Goal: Information Seeking & Learning: Compare options

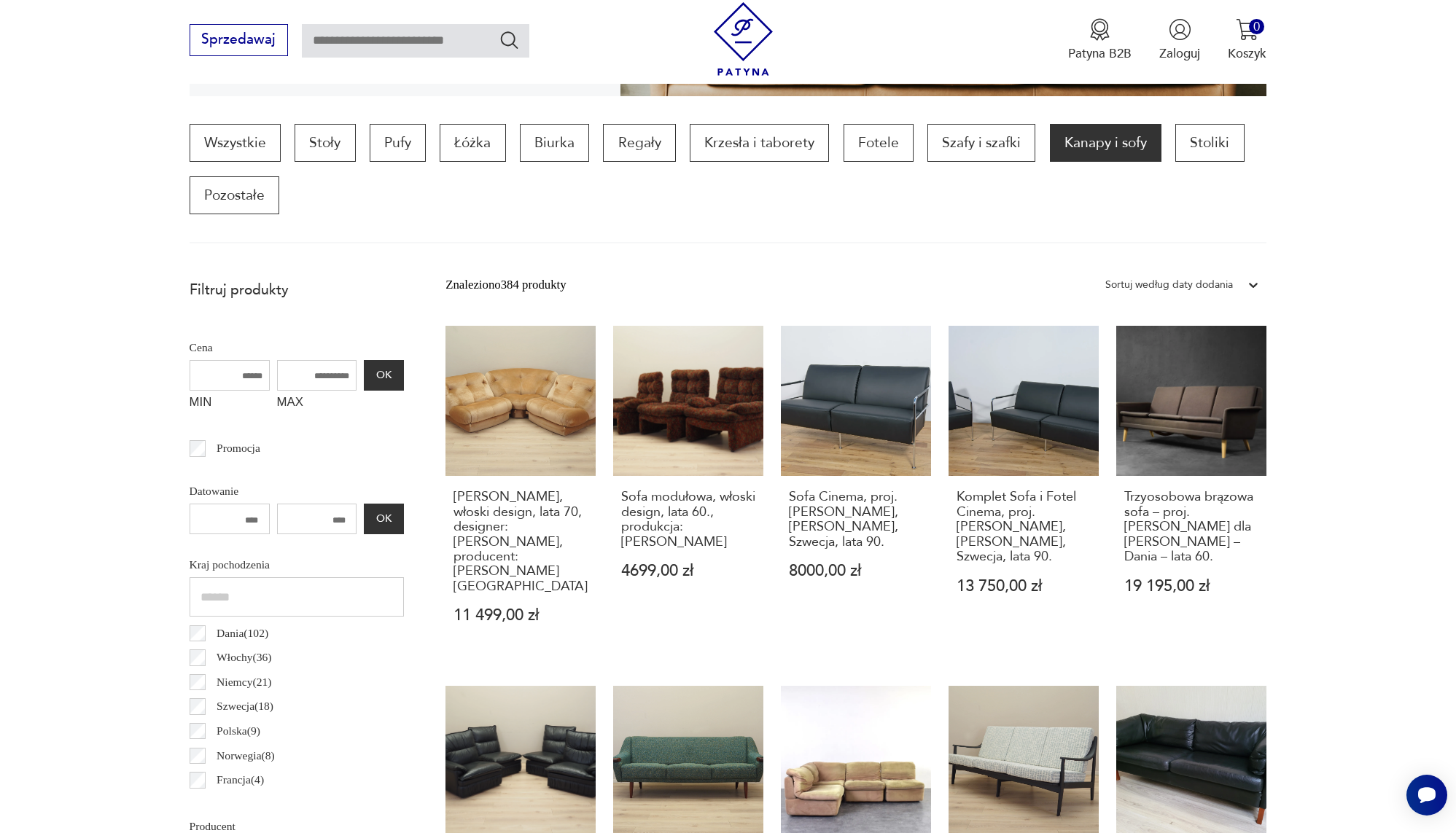
scroll to position [654, 0]
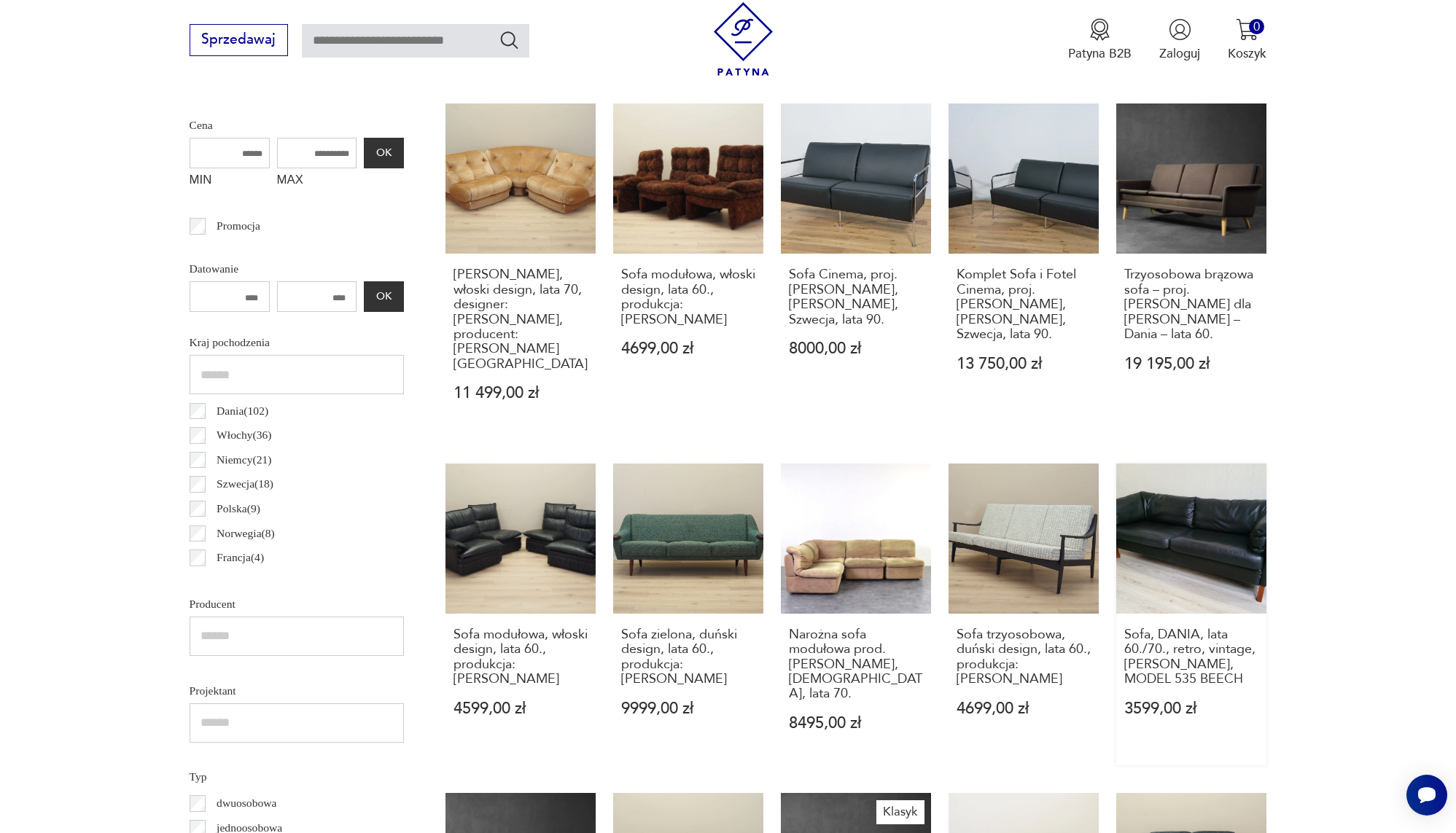
click at [1206, 579] on link "Sofa, DANIA, lata 60./70., retro, vintage, MOGENS HANSEN, MODEL 535 BEECH 3599,…" at bounding box center [1191, 615] width 150 height 302
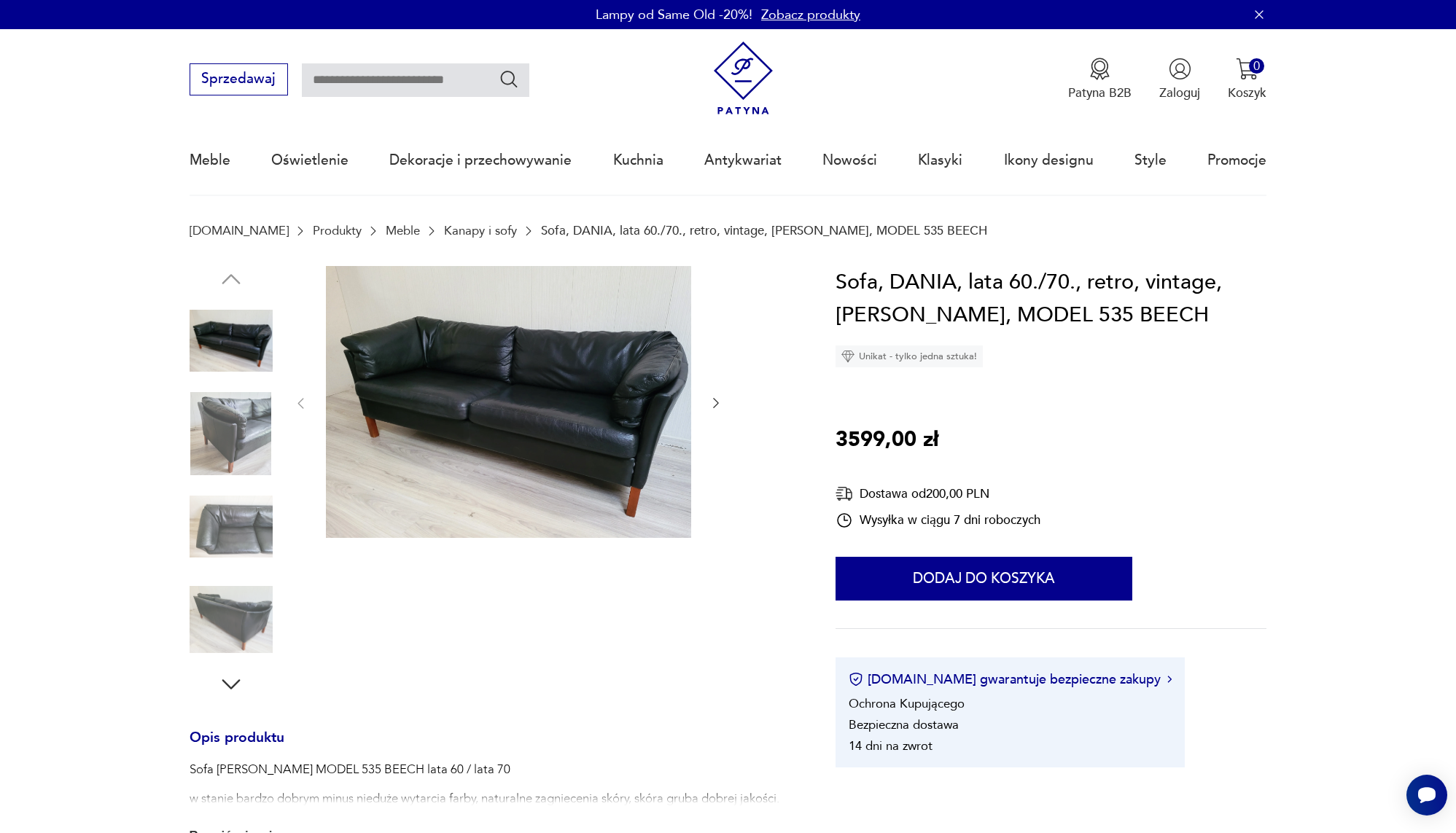
click at [398, 387] on img at bounding box center [508, 401] width 365 height 272
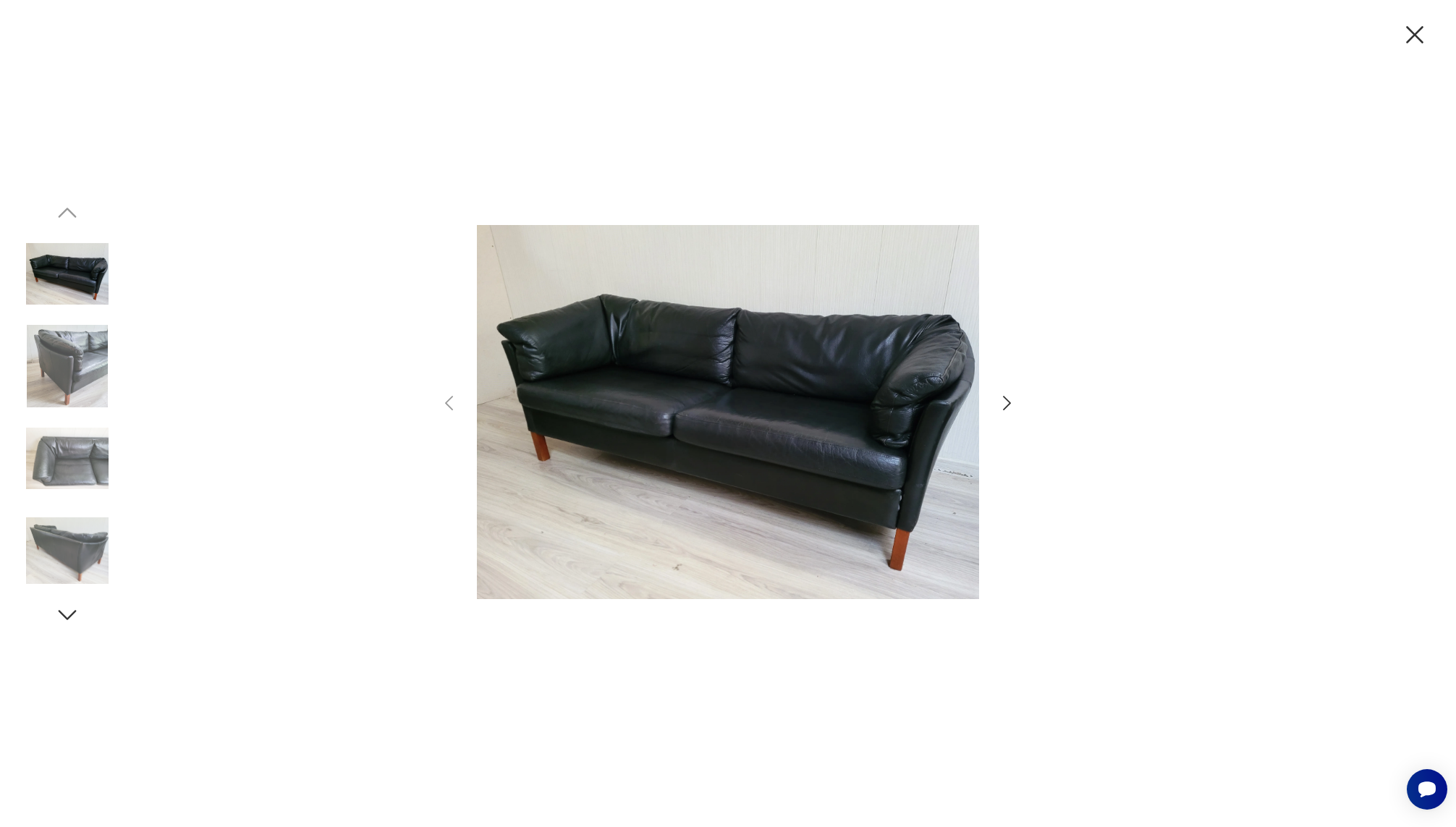
click at [1008, 398] on icon "button" at bounding box center [1006, 403] width 21 height 21
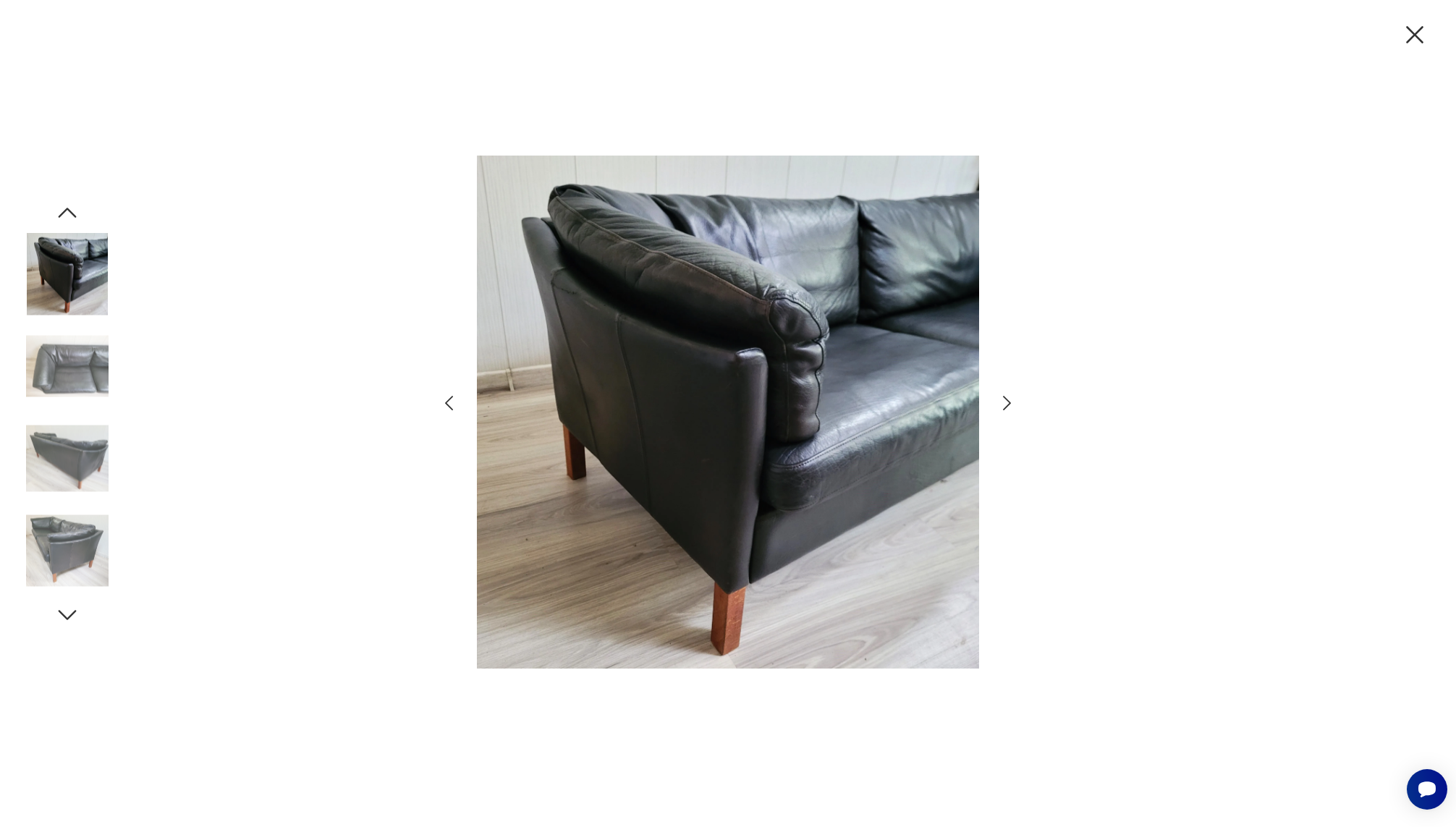
click at [1008, 398] on icon "button" at bounding box center [1006, 403] width 21 height 21
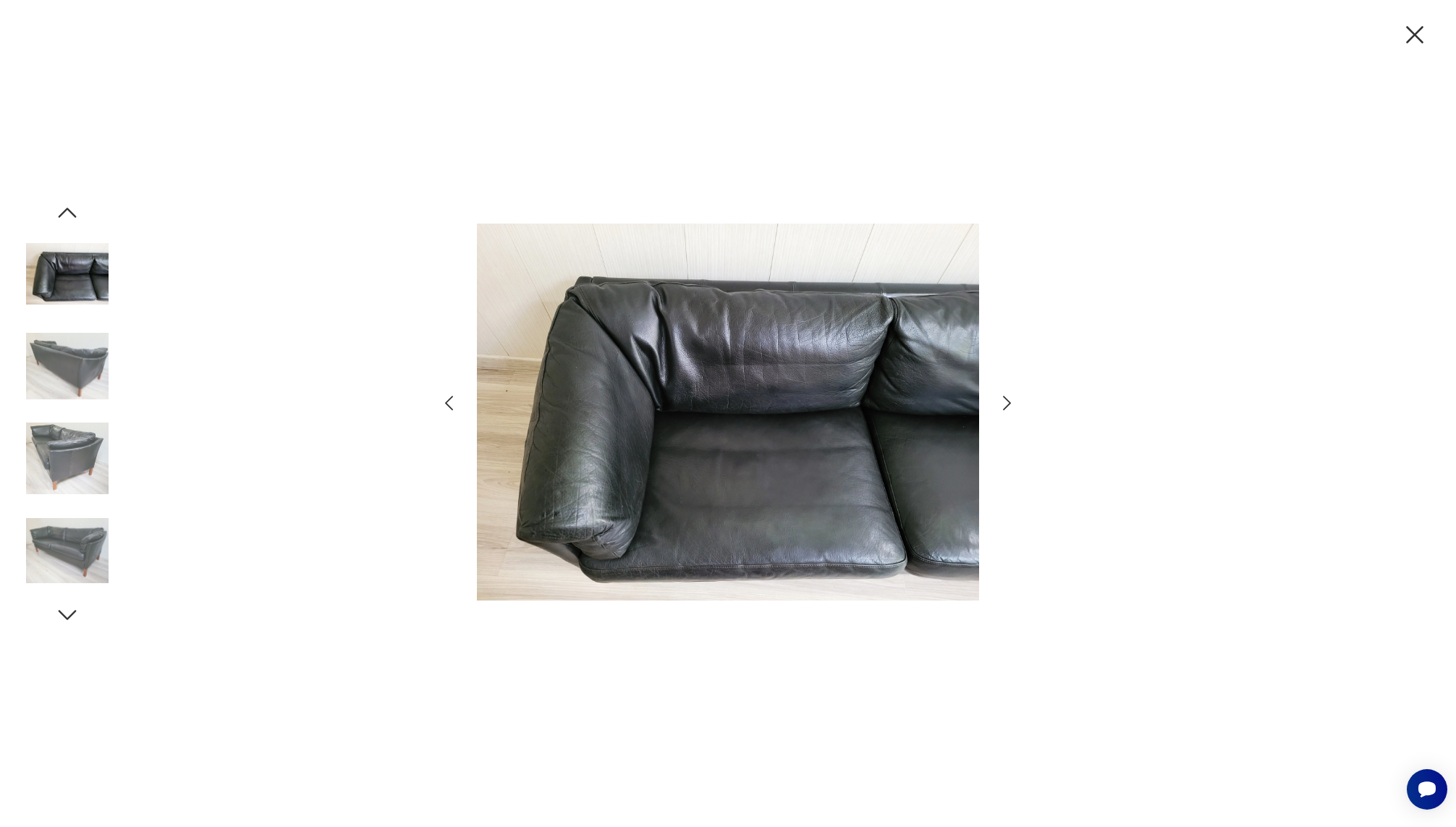
click at [1008, 398] on icon "button" at bounding box center [1006, 403] width 21 height 21
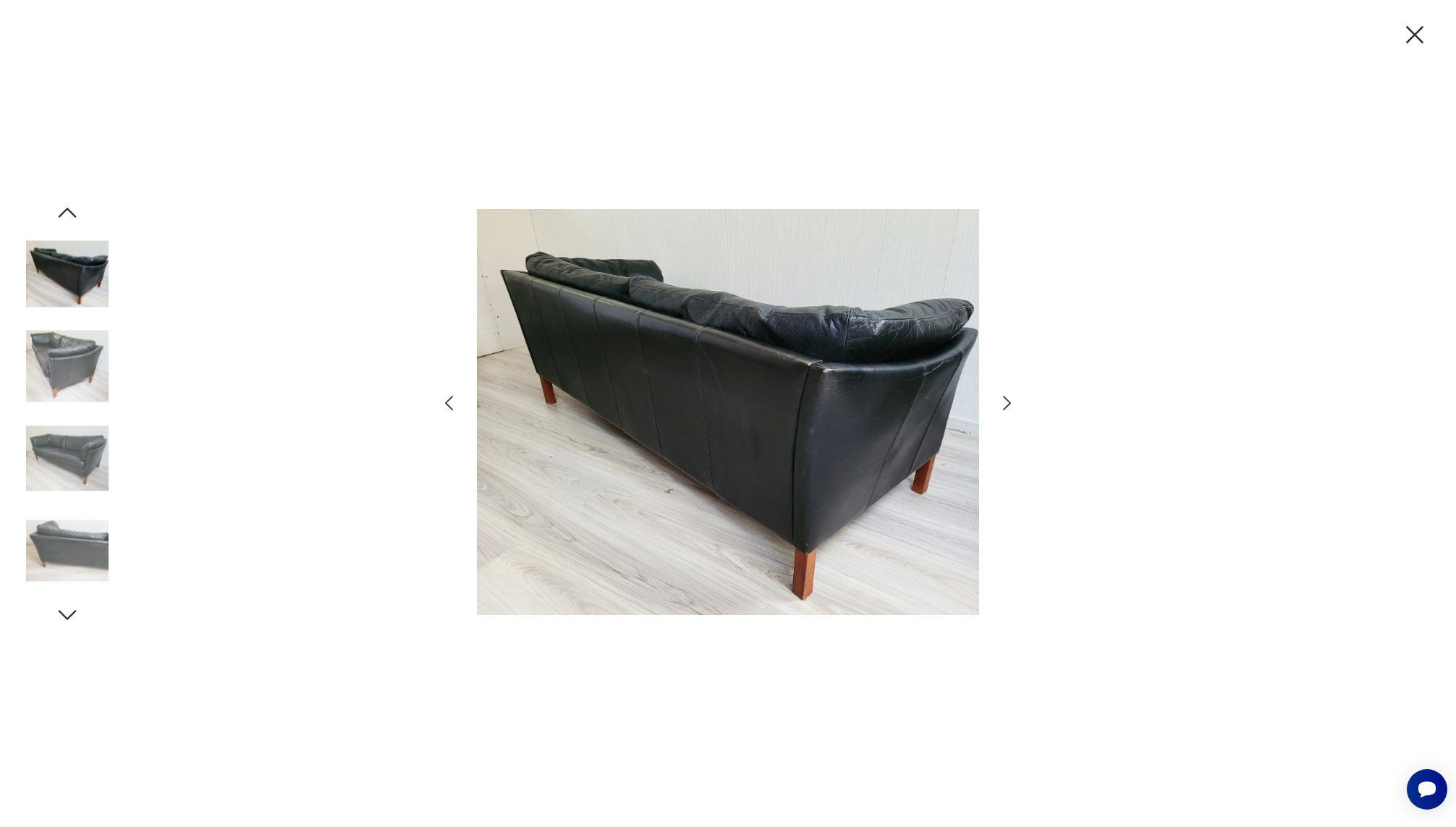
click at [1008, 398] on icon "button" at bounding box center [1006, 403] width 21 height 21
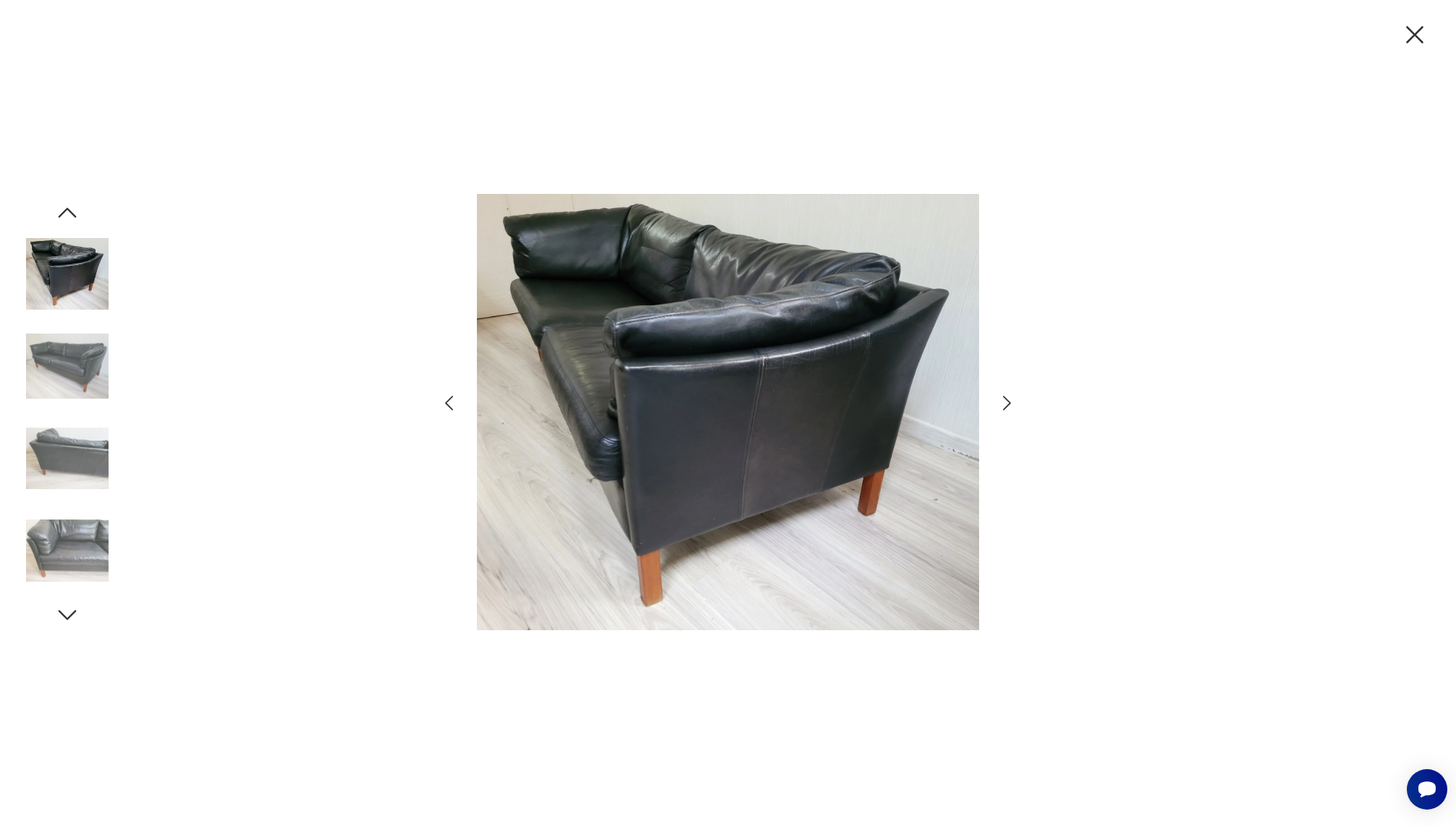
click at [1008, 398] on icon "button" at bounding box center [1006, 403] width 21 height 21
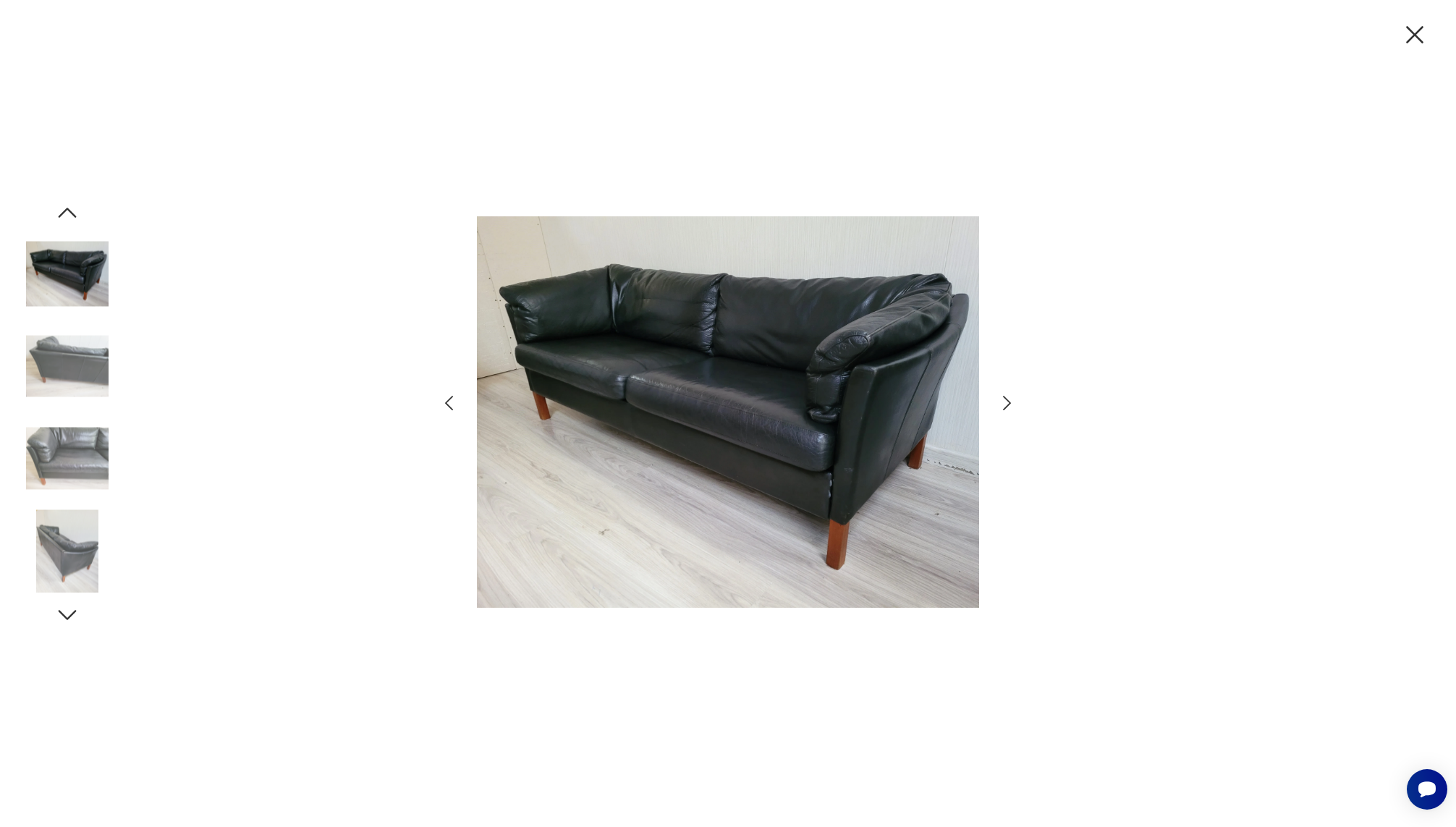
click at [1008, 398] on icon "button" at bounding box center [1006, 403] width 21 height 21
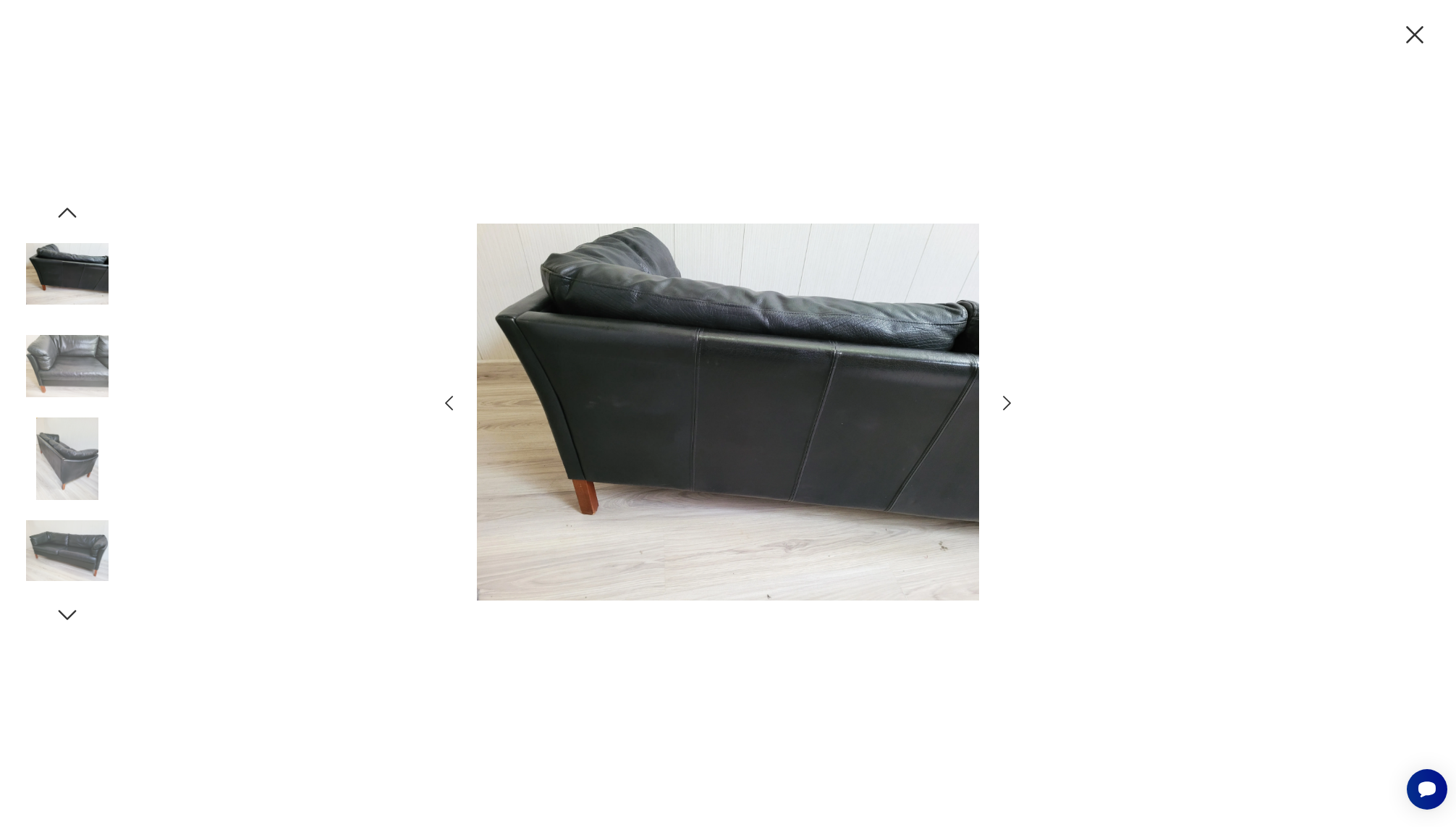
click at [1008, 398] on icon "button" at bounding box center [1006, 403] width 21 height 21
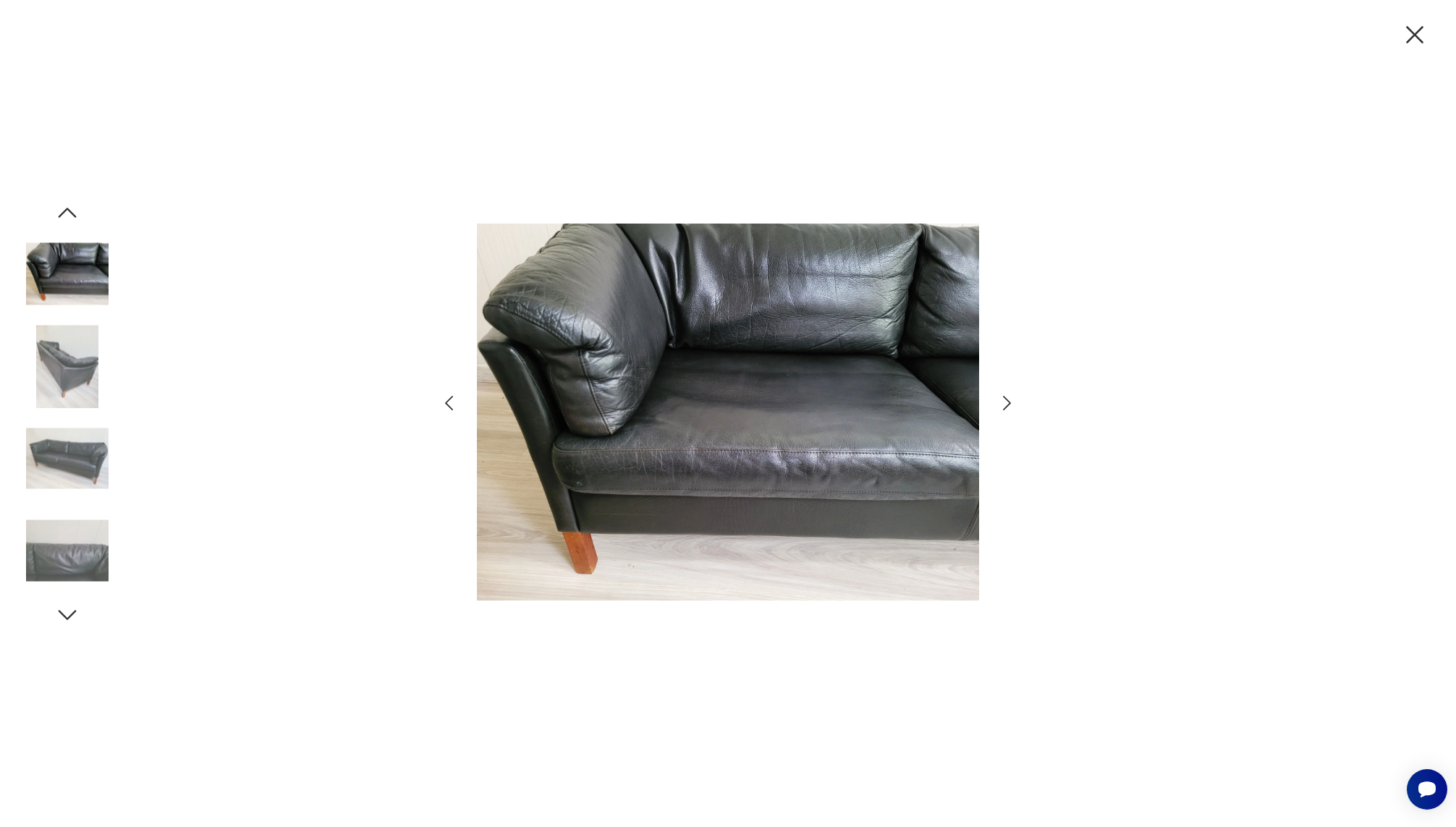
click at [1008, 398] on icon "button" at bounding box center [1006, 403] width 21 height 21
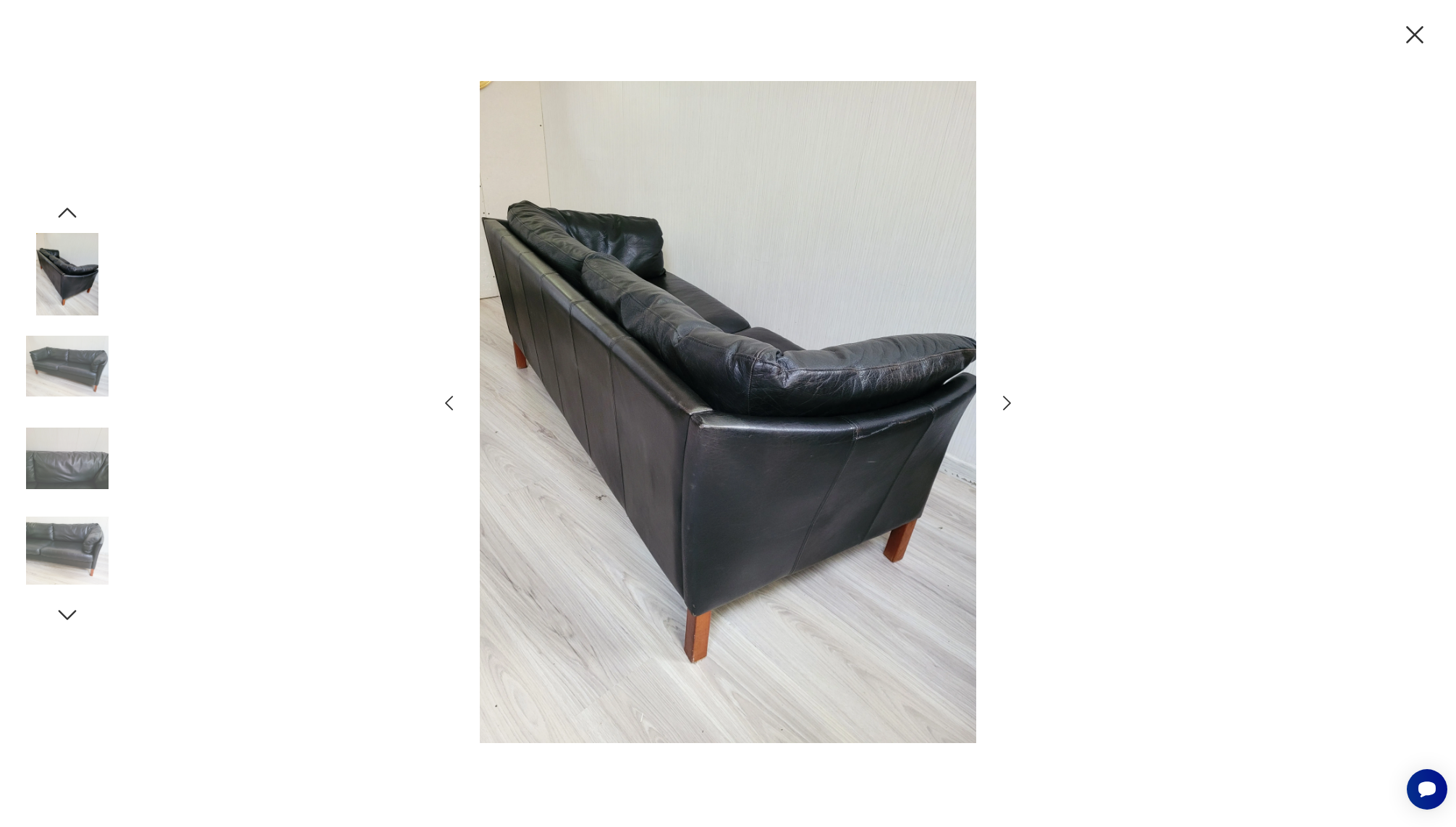
click at [1008, 398] on icon "button" at bounding box center [1006, 403] width 21 height 21
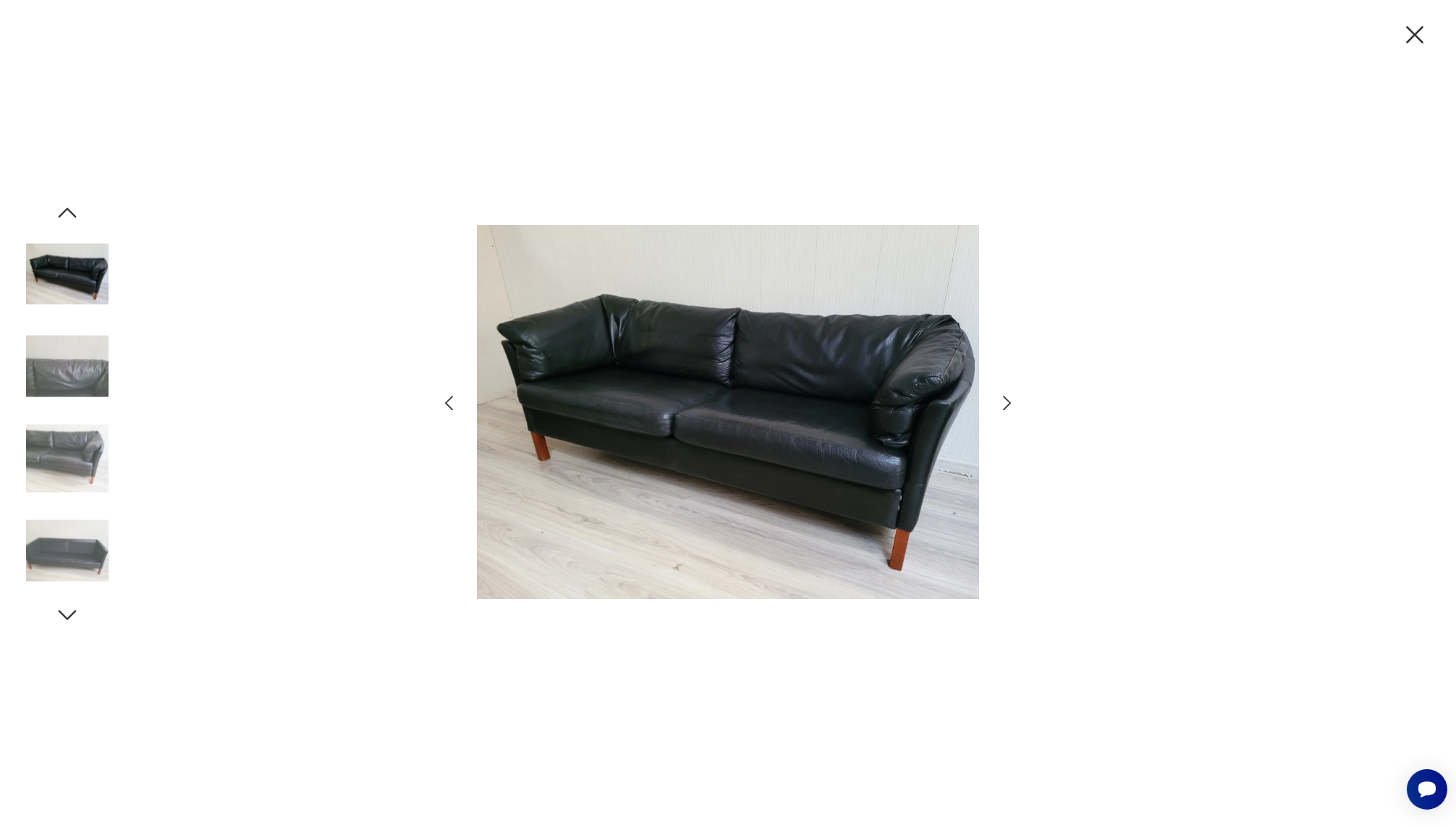
click at [1412, 28] on icon "button" at bounding box center [1414, 34] width 30 height 30
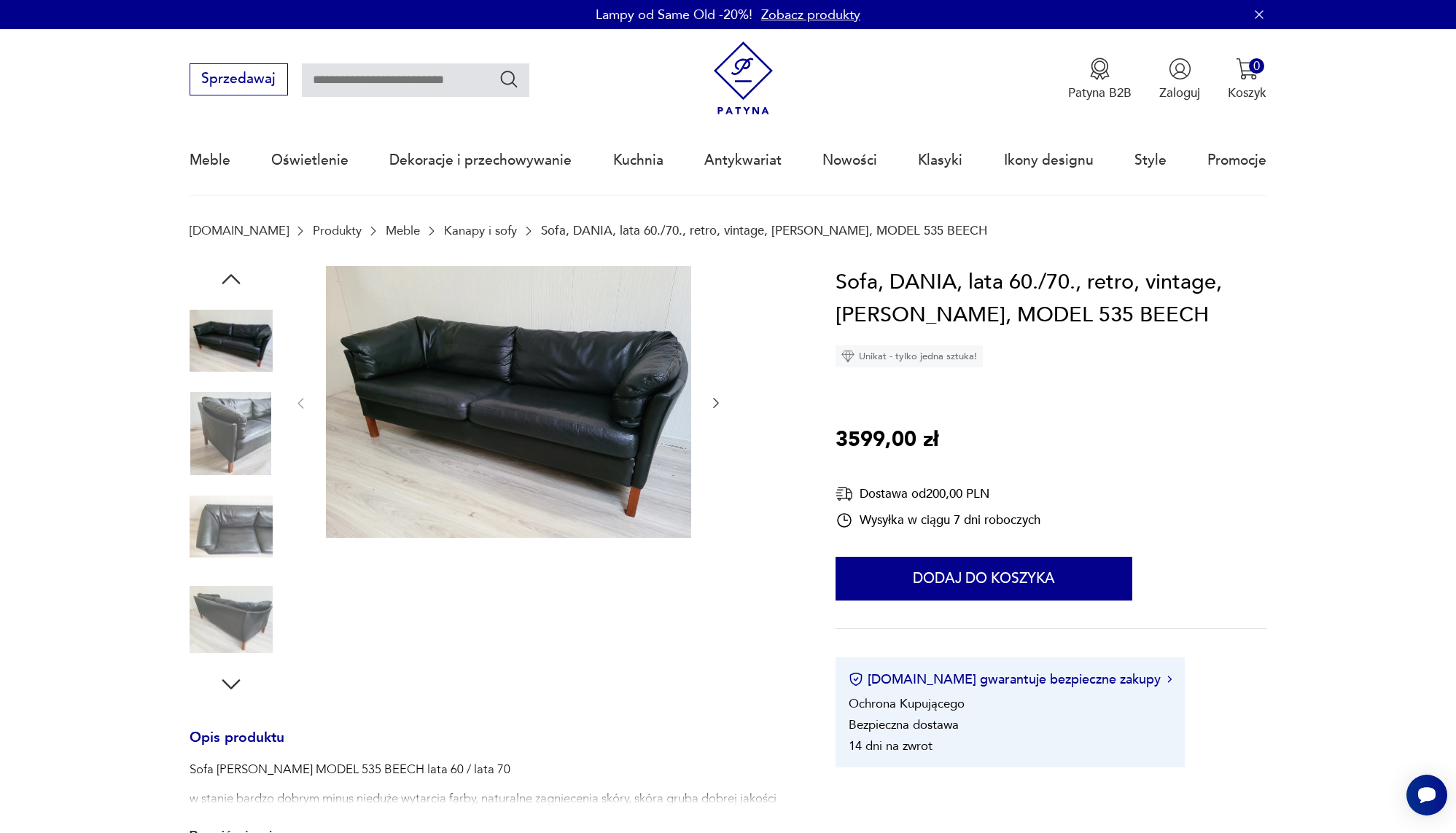
click at [456, 231] on link "Kanapy i sofy" at bounding box center [480, 230] width 73 height 13
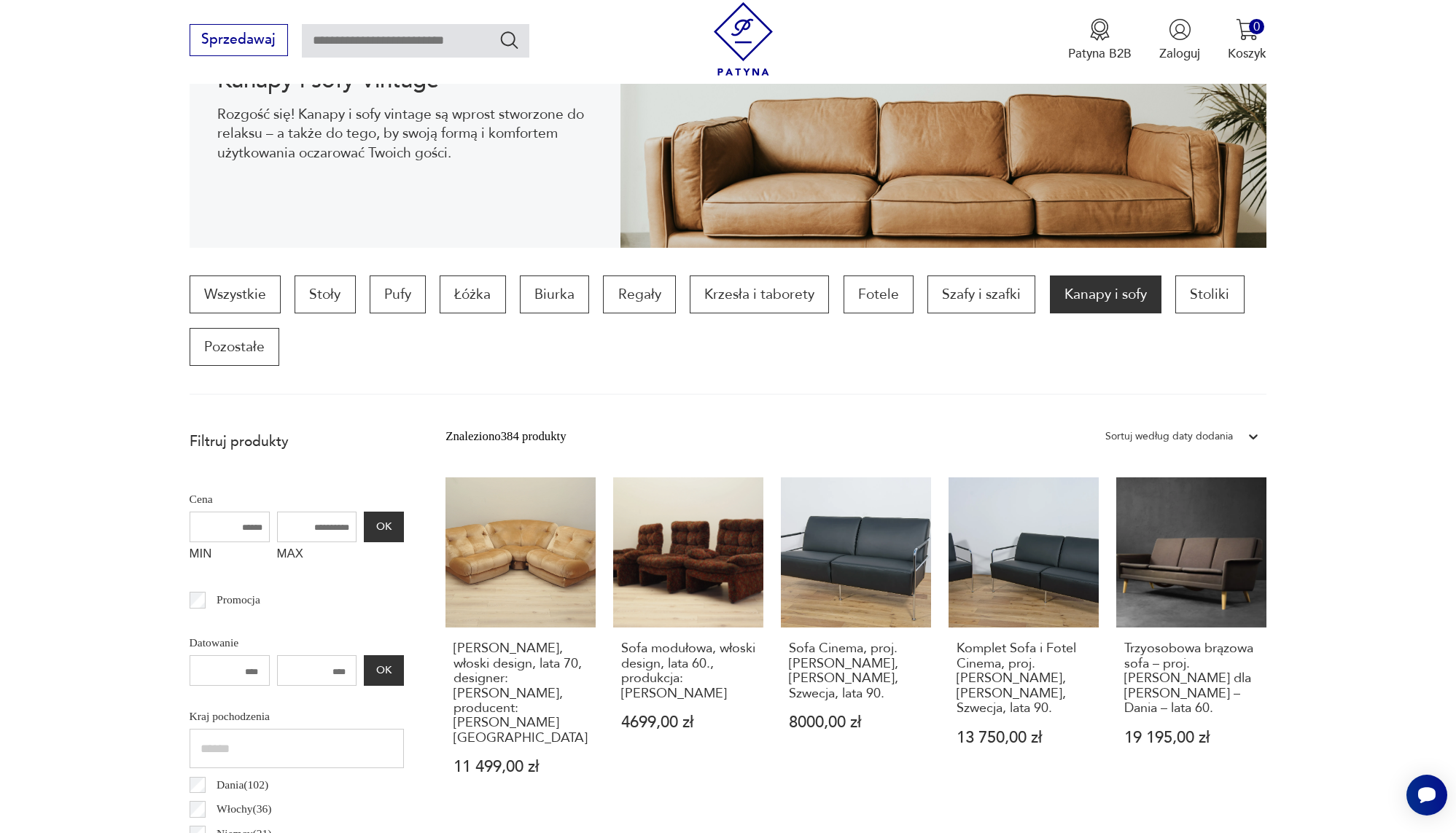
scroll to position [380, 0]
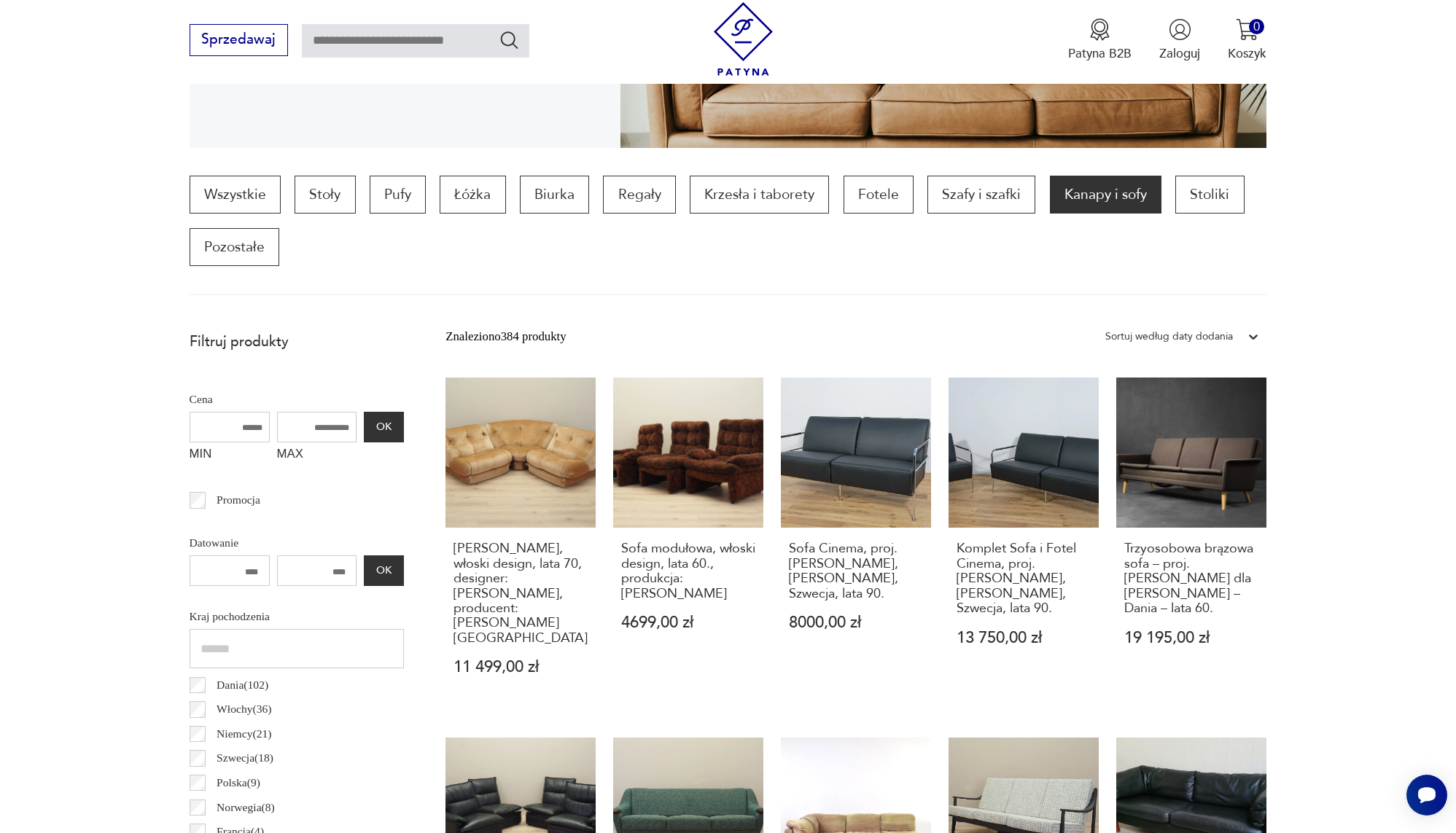
click at [277, 422] on input "MAX" at bounding box center [316, 427] width 80 height 30
type input "****"
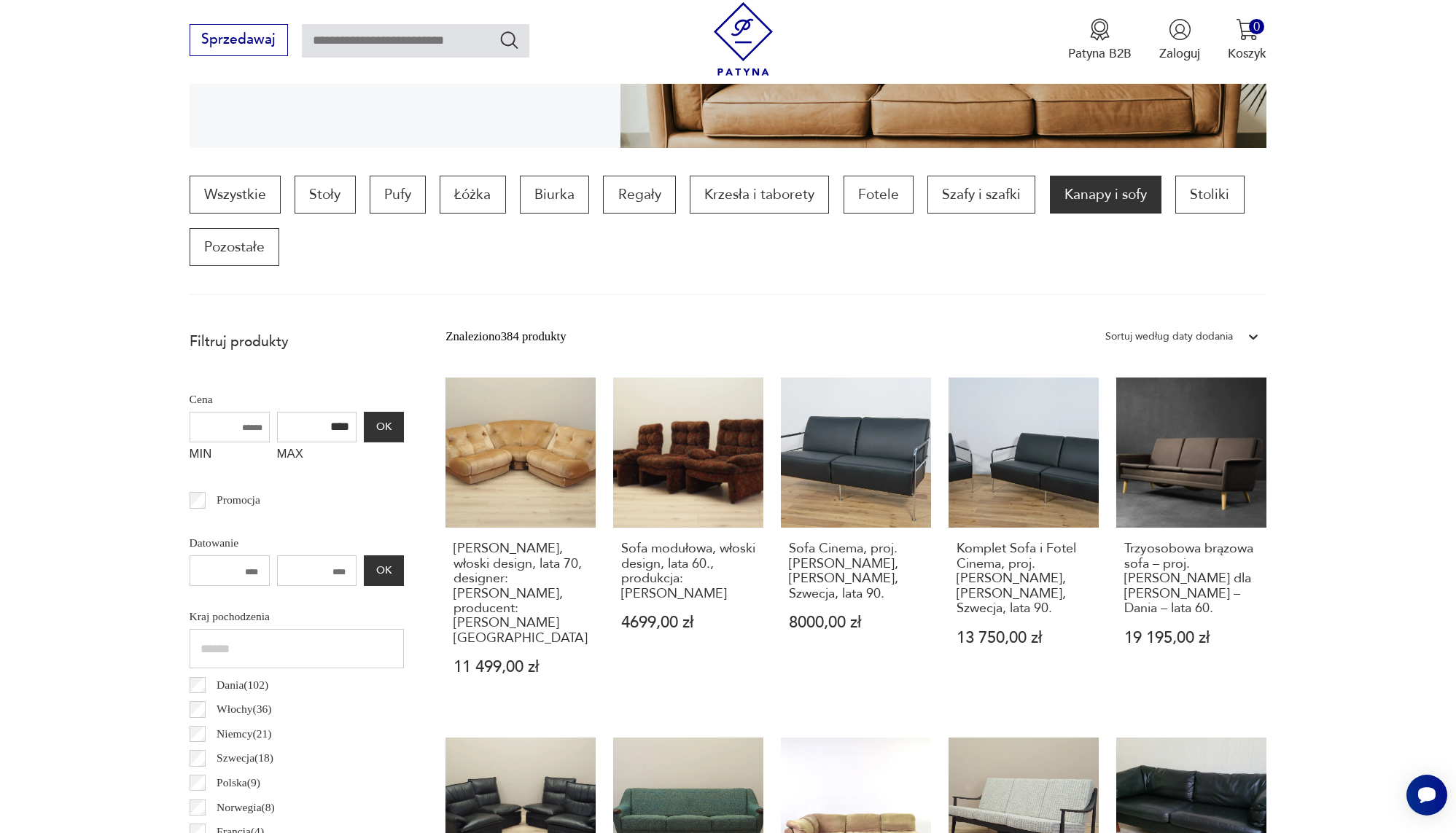
click at [364, 425] on button "OK" at bounding box center [383, 427] width 40 height 30
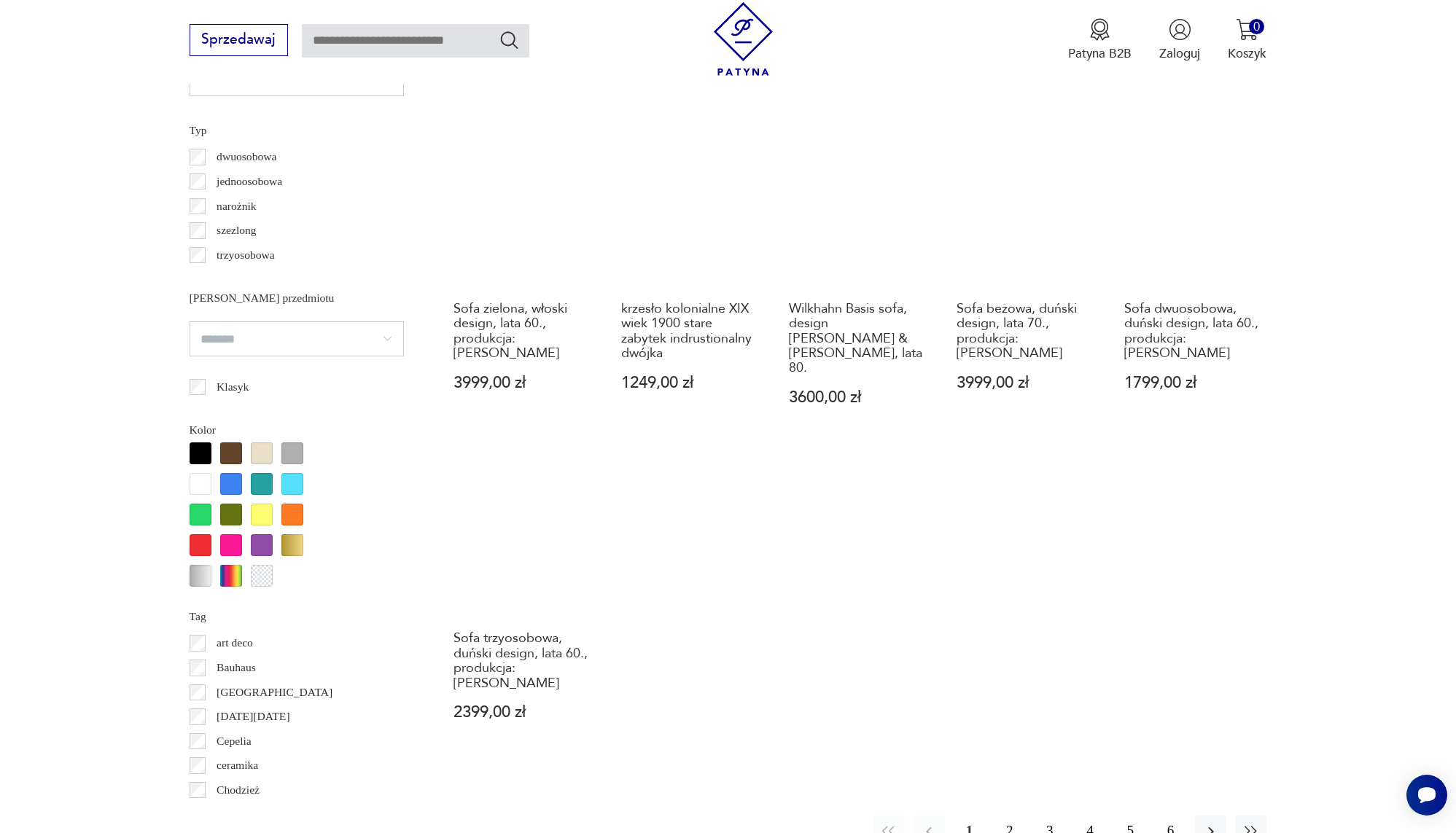
scroll to position [1303, 0]
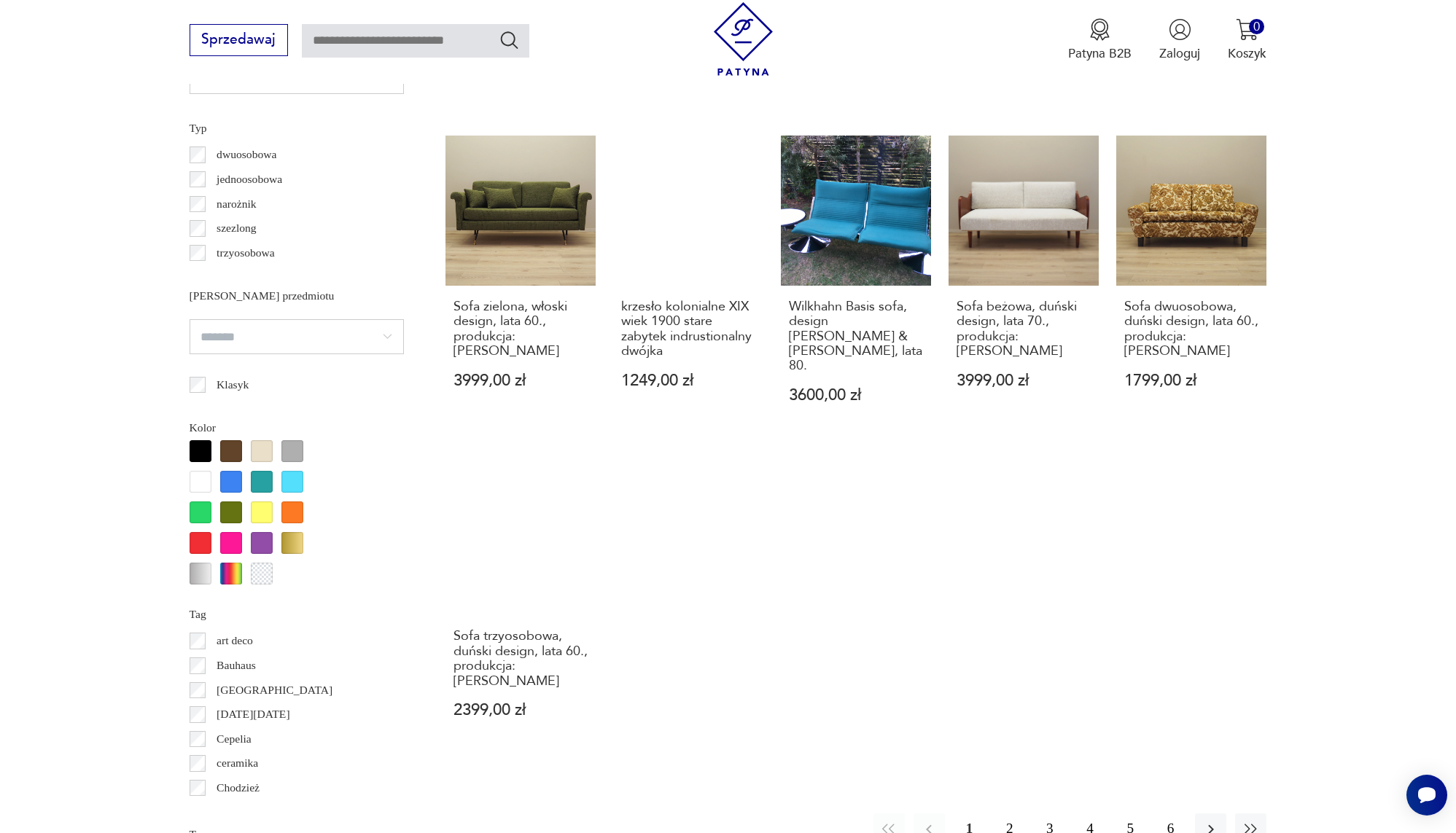
click at [1015, 813] on button "2" at bounding box center [1009, 828] width 31 height 31
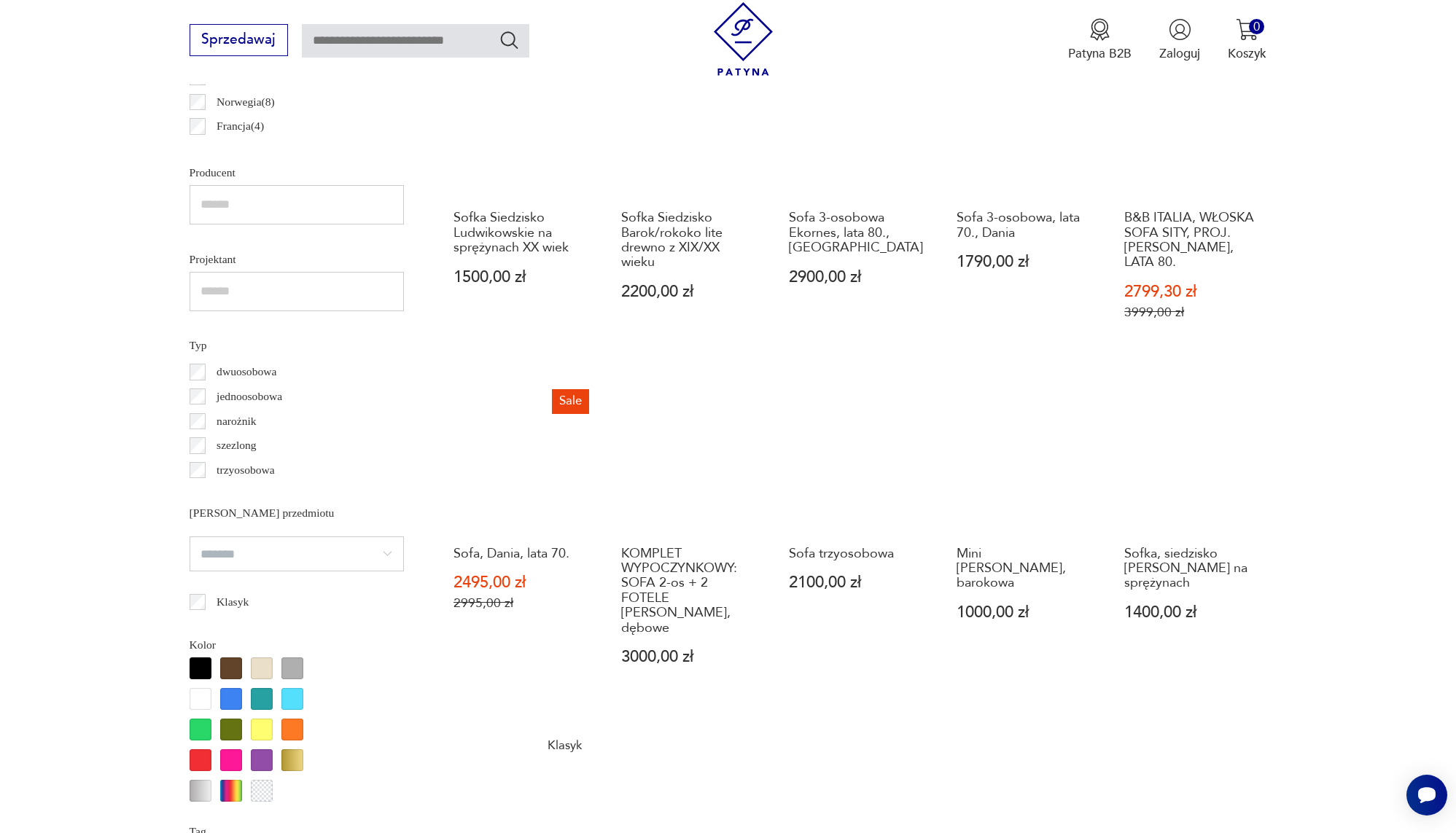
scroll to position [1352, 0]
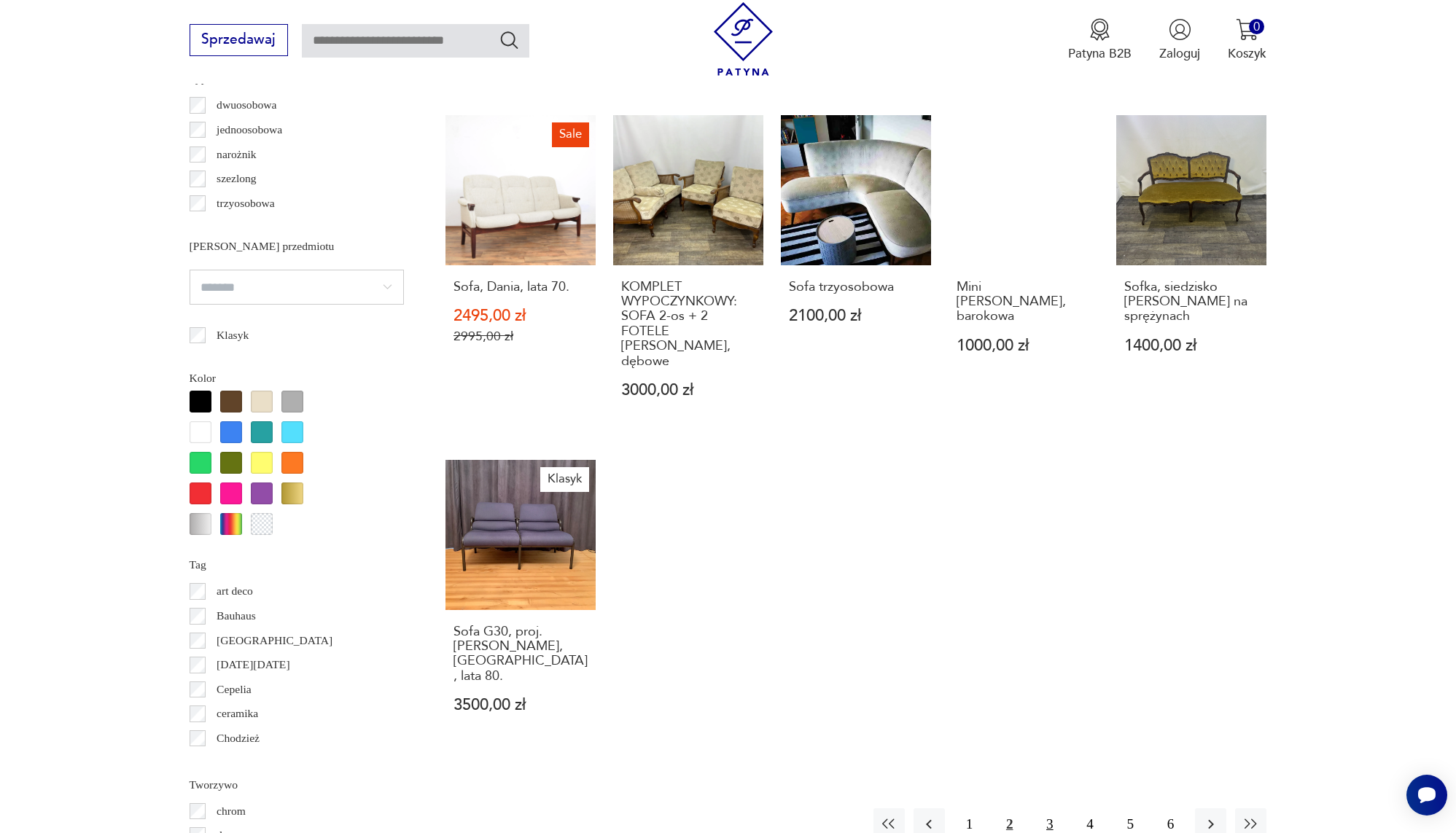
click at [1049, 808] on button "3" at bounding box center [1049, 823] width 31 height 31
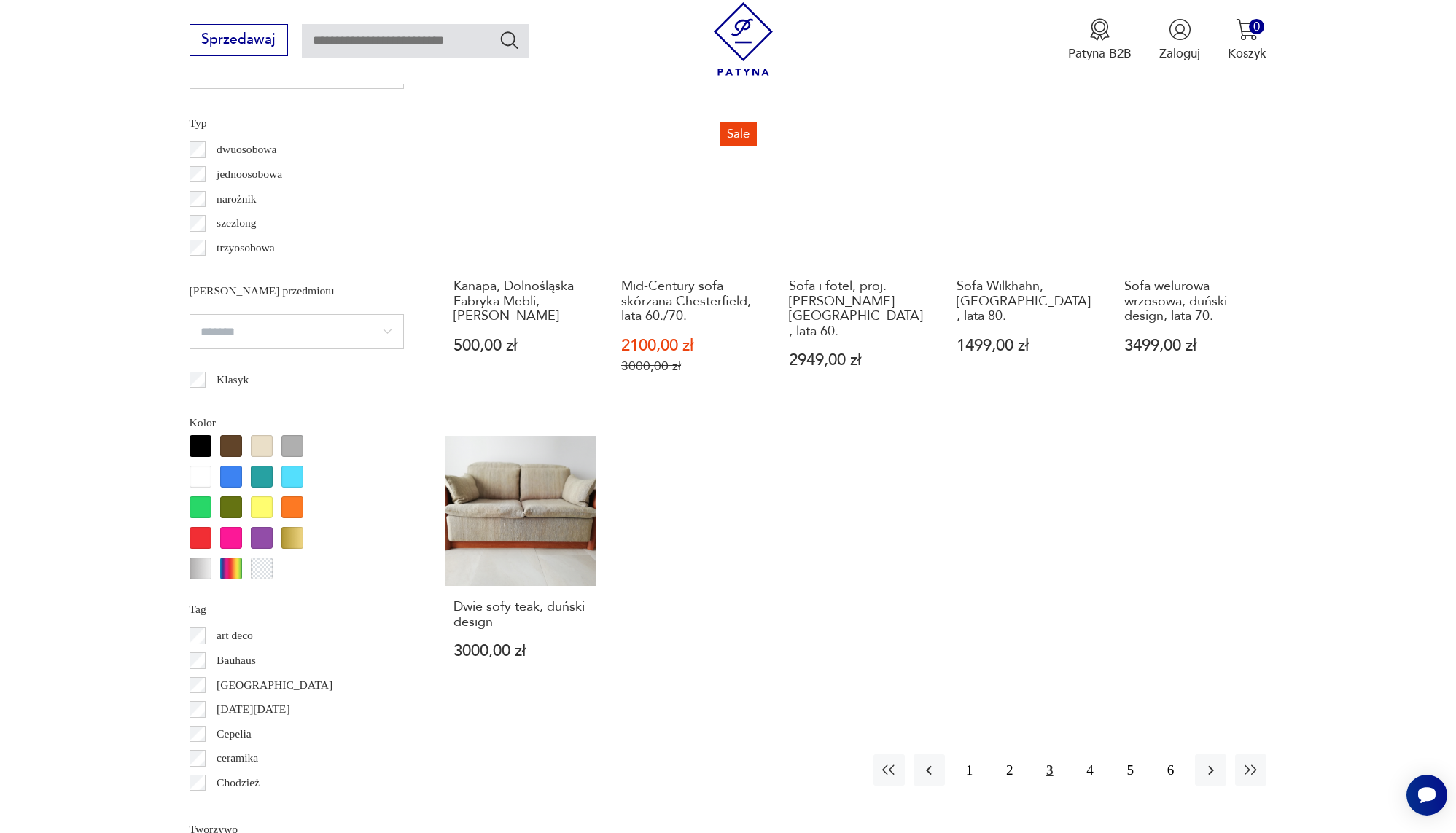
scroll to position [1408, 0]
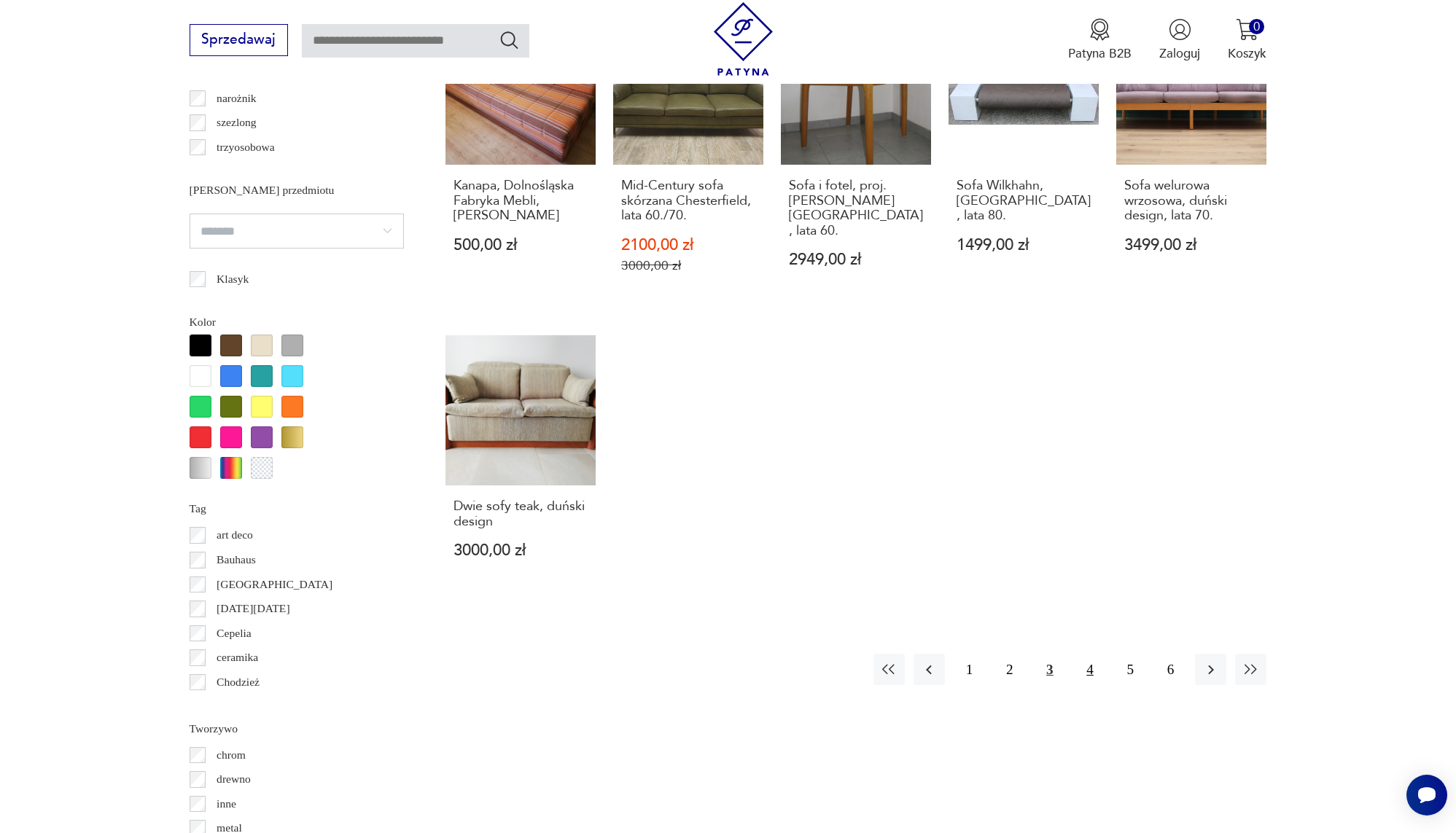
click at [1092, 667] on button "4" at bounding box center [1089, 669] width 31 height 31
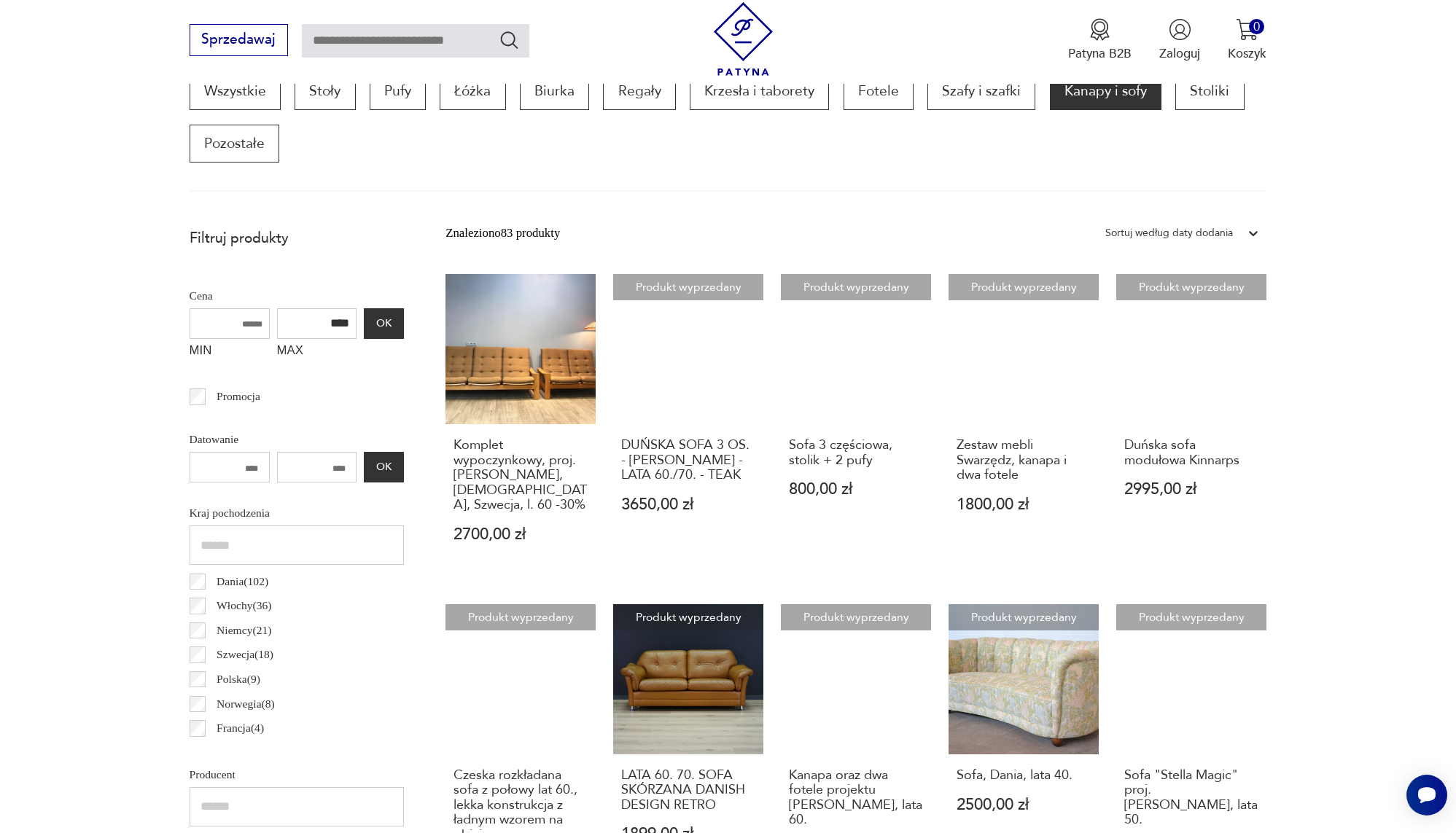
scroll to position [494, 0]
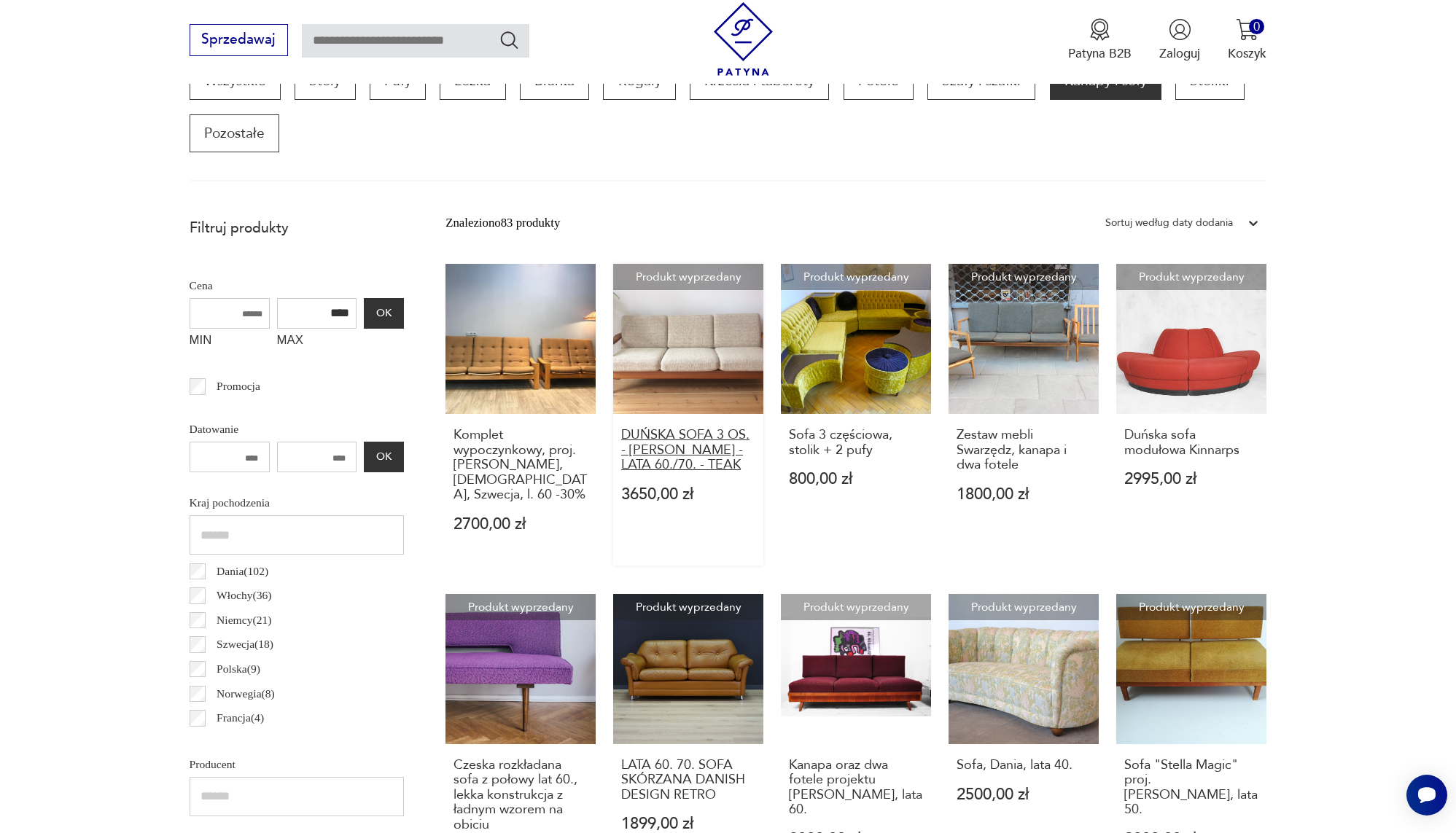
click at [670, 468] on h3 "DUŃSKA SOFA 3 OS. - [PERSON_NAME] - LATA 60./70. - TEAK" at bounding box center [688, 449] width 134 height 45
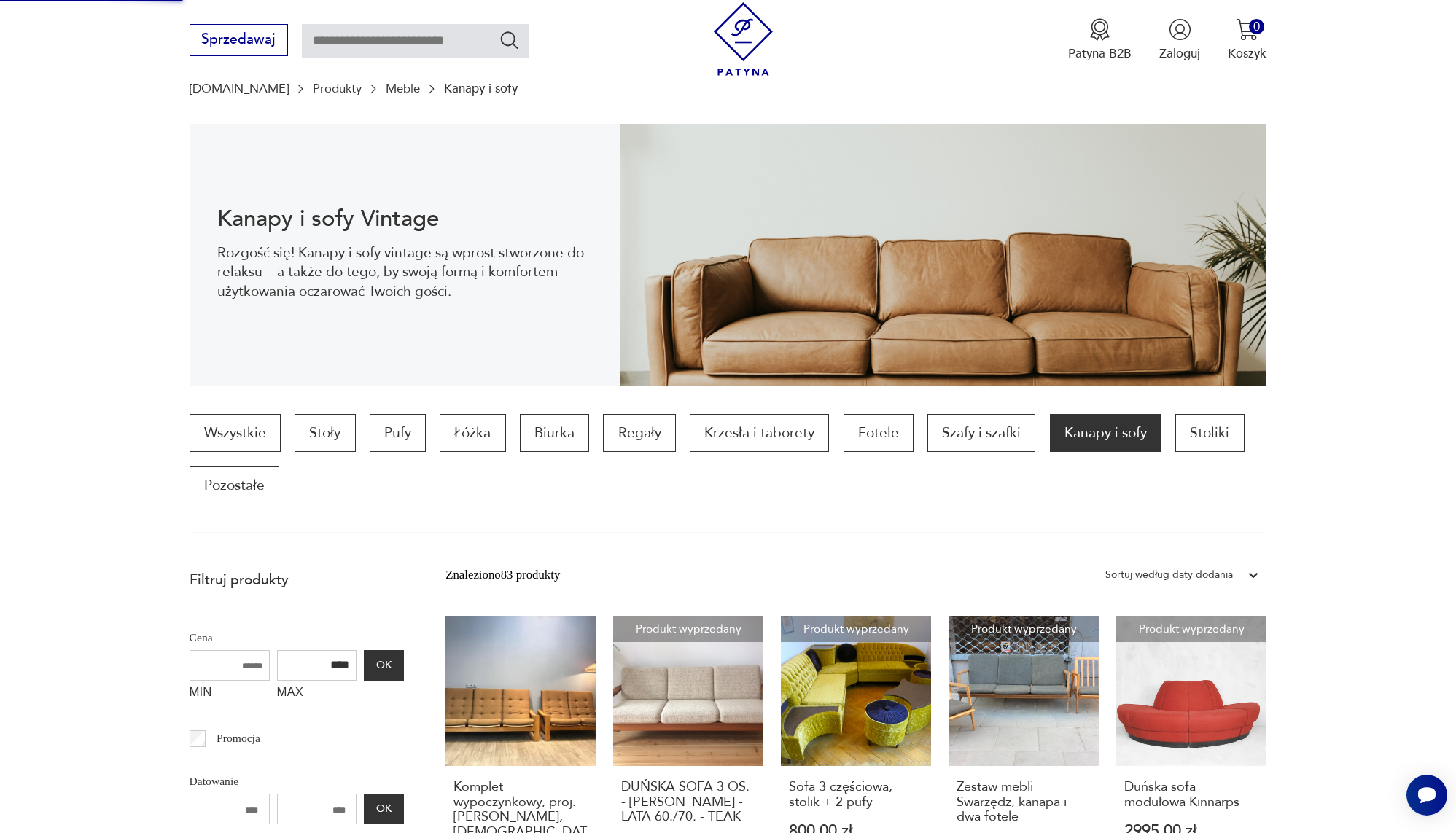
scroll to position [567, 0]
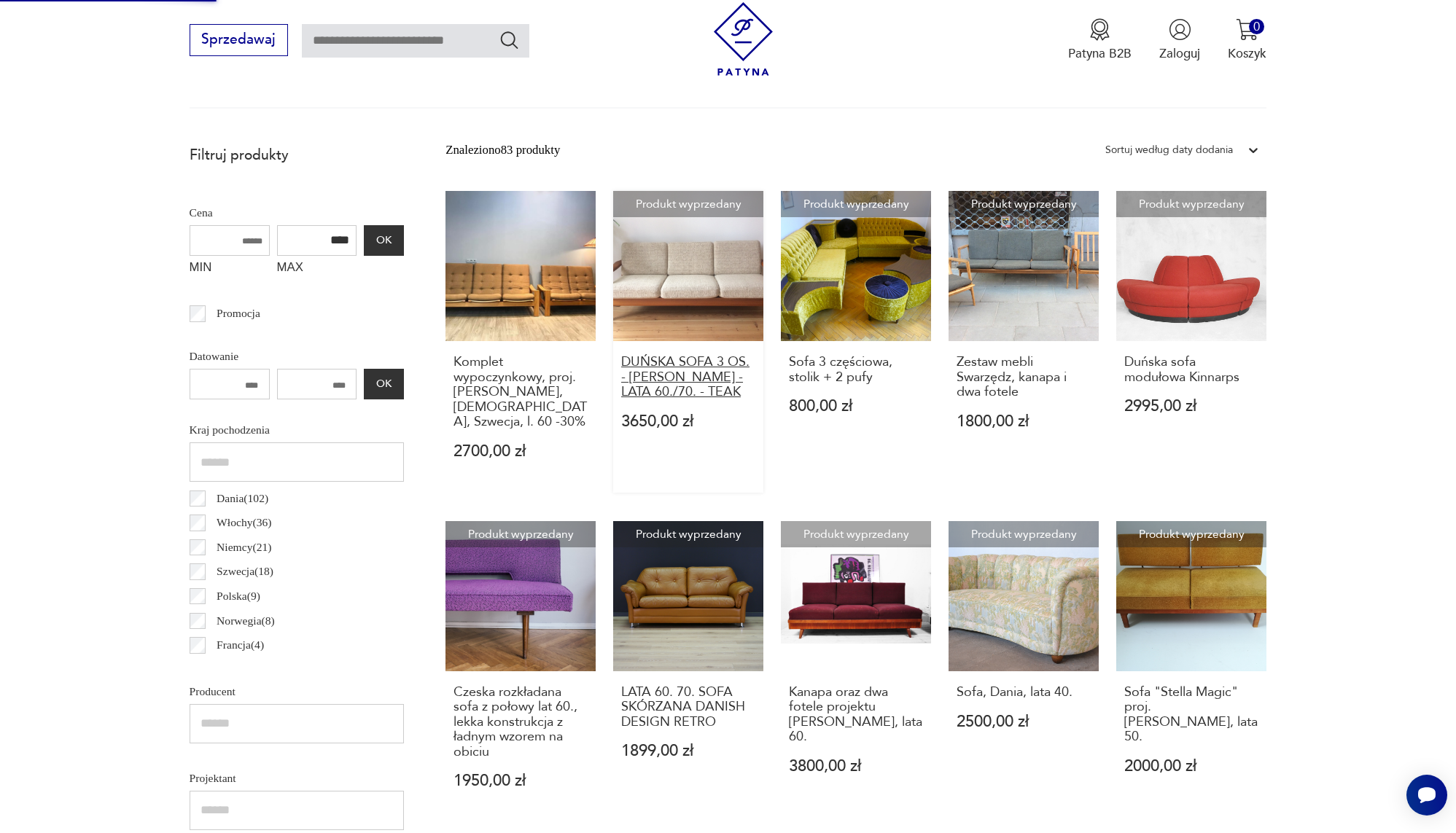
click at [671, 396] on h3 "DUŃSKA SOFA 3 OS. - [PERSON_NAME] - LATA 60./70. - TEAK" at bounding box center [688, 377] width 134 height 45
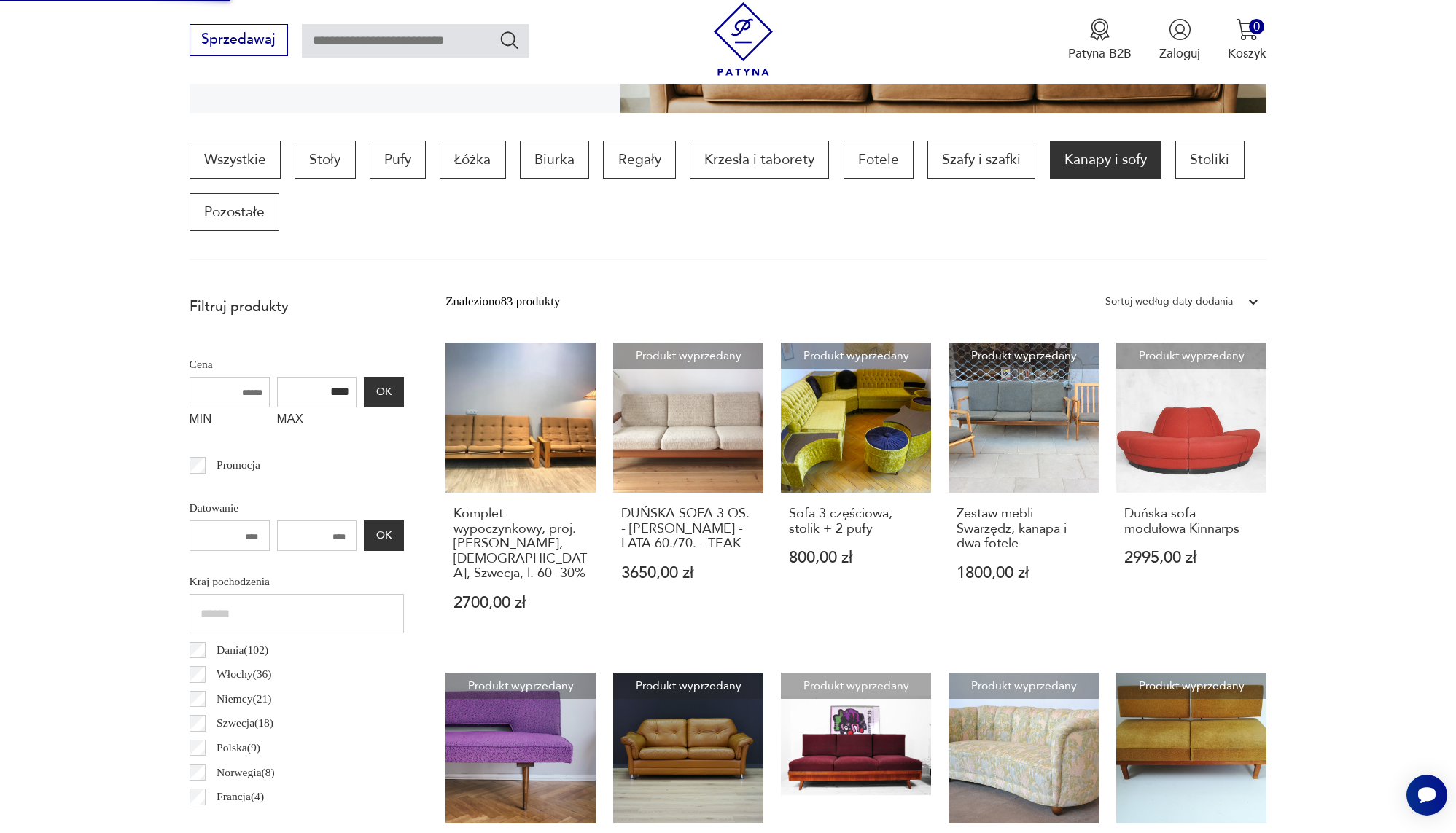
scroll to position [768, 0]
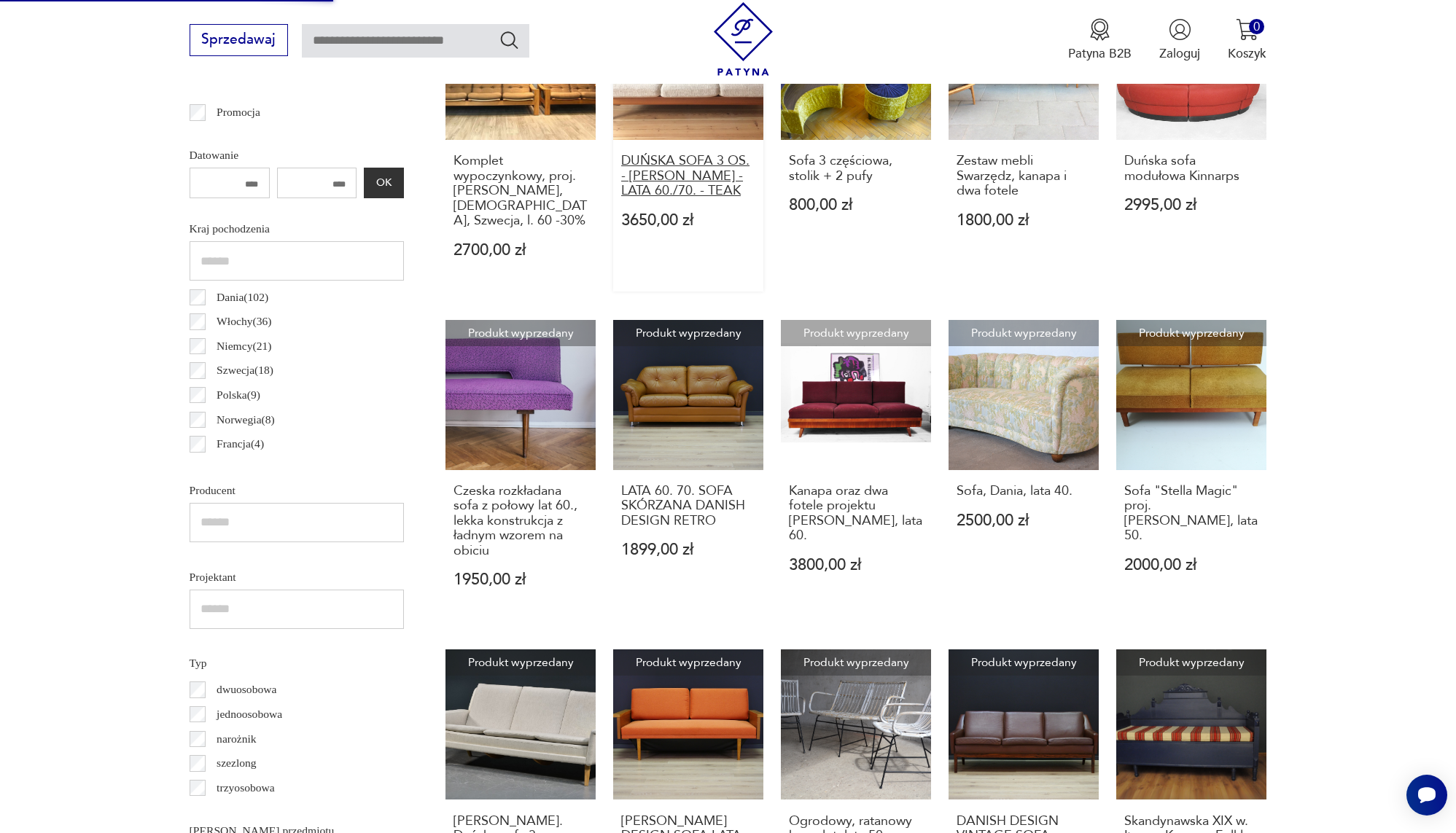
click at [669, 195] on h3 "DUŃSKA SOFA 3 OS. - [PERSON_NAME] - LATA 60./70. - TEAK" at bounding box center [688, 175] width 134 height 45
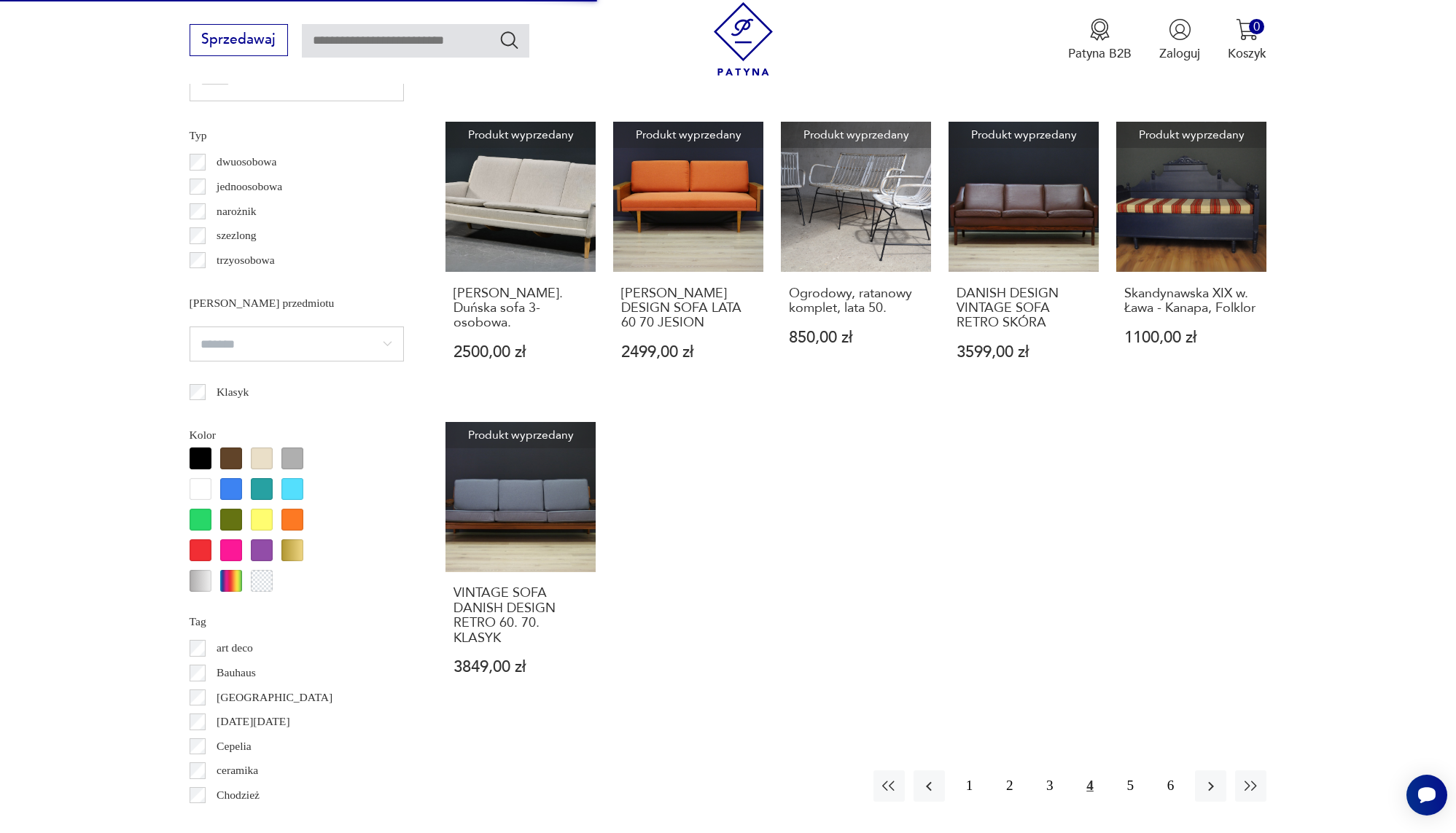
scroll to position [1416, 0]
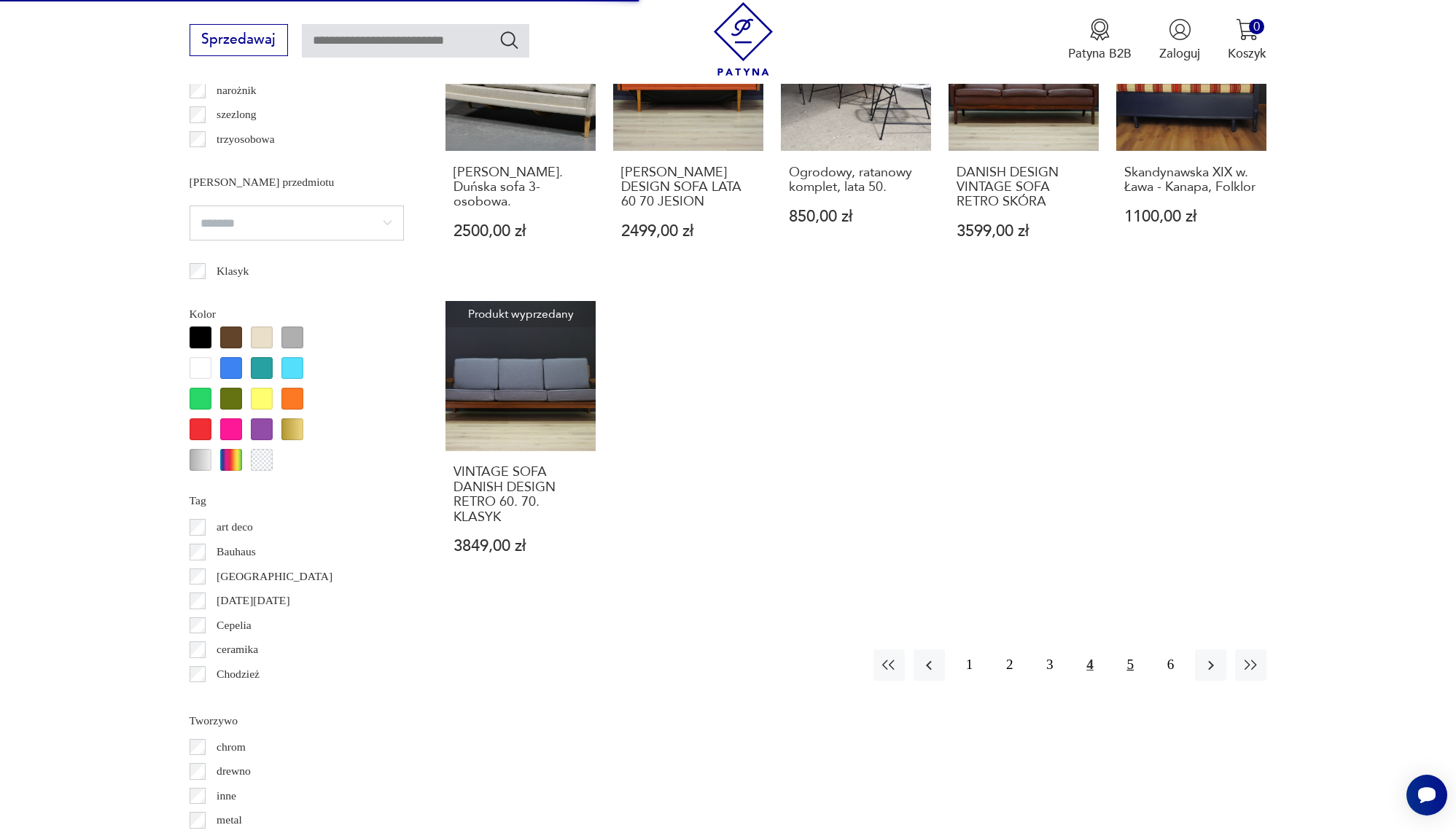
click at [1124, 649] on button "5" at bounding box center [1130, 664] width 31 height 31
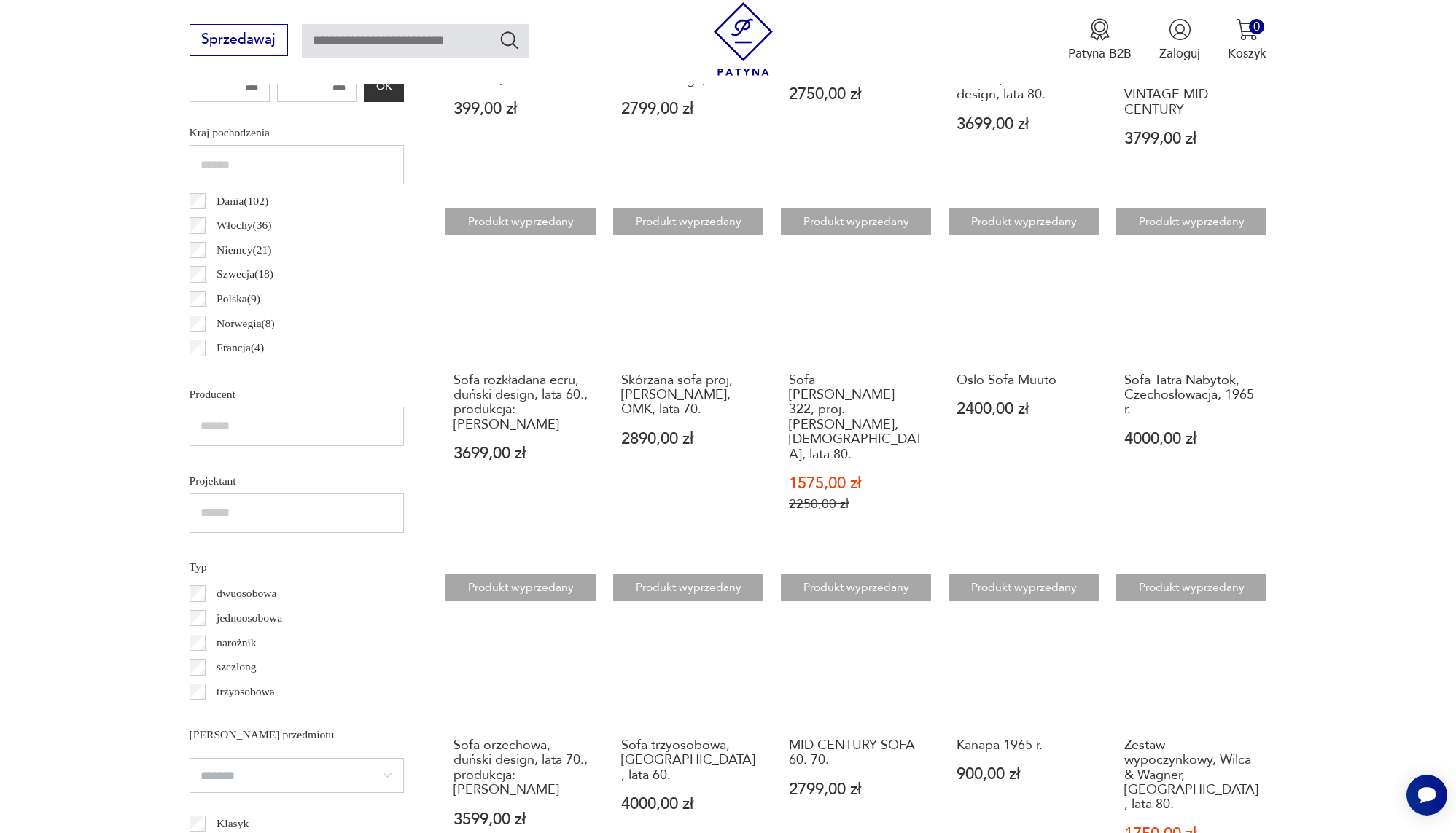
scroll to position [909, 0]
